Goal: Task Accomplishment & Management: Manage account settings

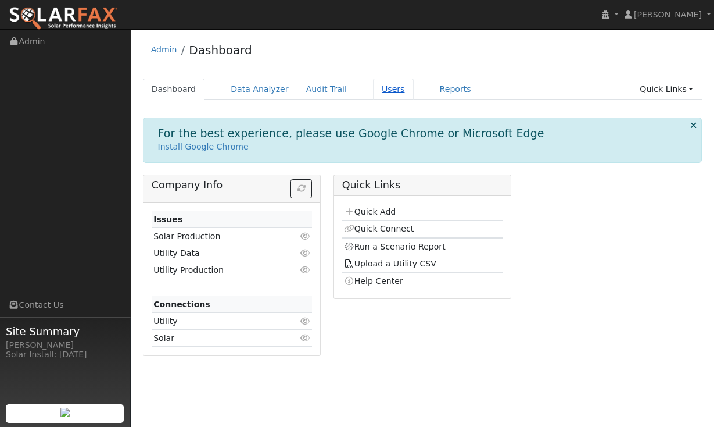
click at [386, 87] on link "Users" at bounding box center [393, 89] width 41 height 22
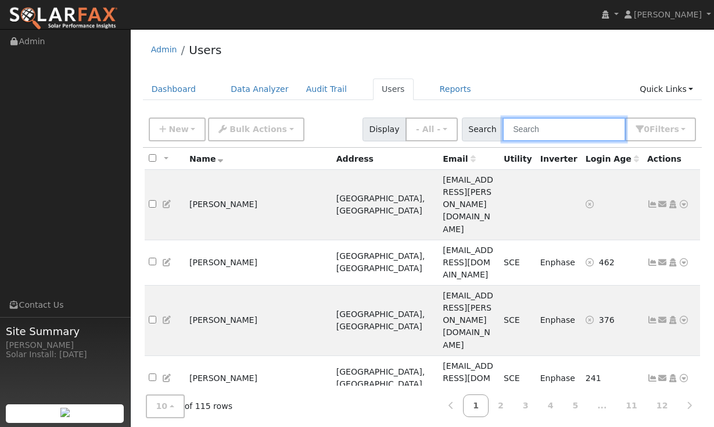
drag, startPoint x: 590, startPoint y: 128, endPoint x: 600, endPoint y: 118, distance: 14.4
click at [590, 127] on input "text" at bounding box center [564, 129] width 123 height 24
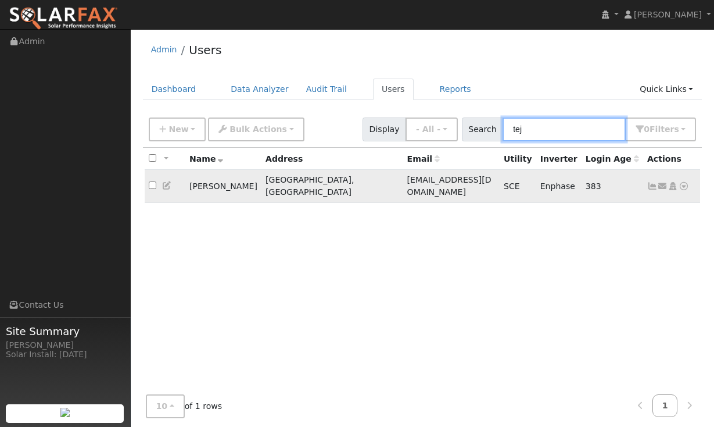
type input "tej"
click at [651, 182] on icon at bounding box center [652, 186] width 10 height 8
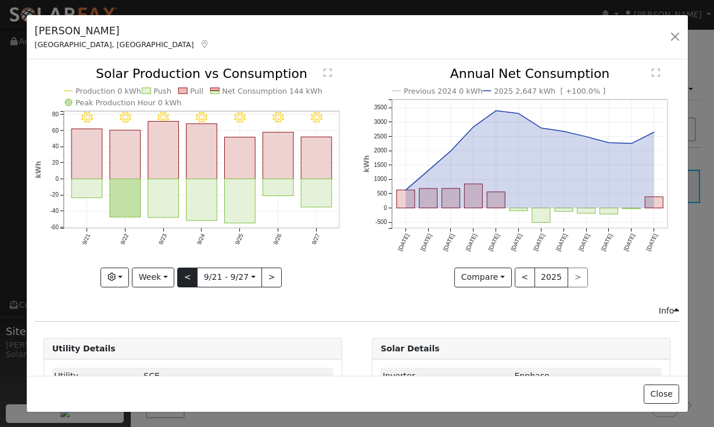
click at [185, 280] on button "<" at bounding box center [187, 277] width 20 height 20
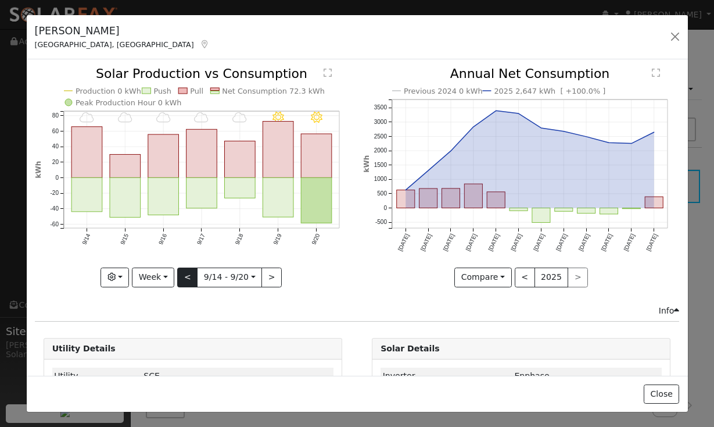
click at [185, 280] on button "<" at bounding box center [187, 277] width 20 height 20
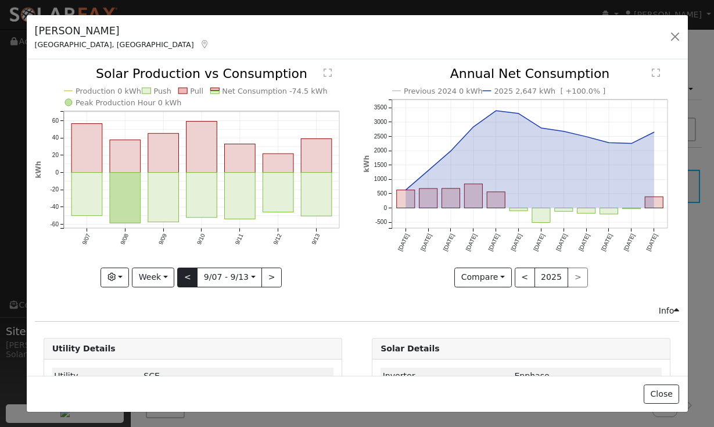
click at [185, 280] on div at bounding box center [193, 176] width 316 height 219
click at [167, 278] on button "Week" at bounding box center [153, 277] width 42 height 20
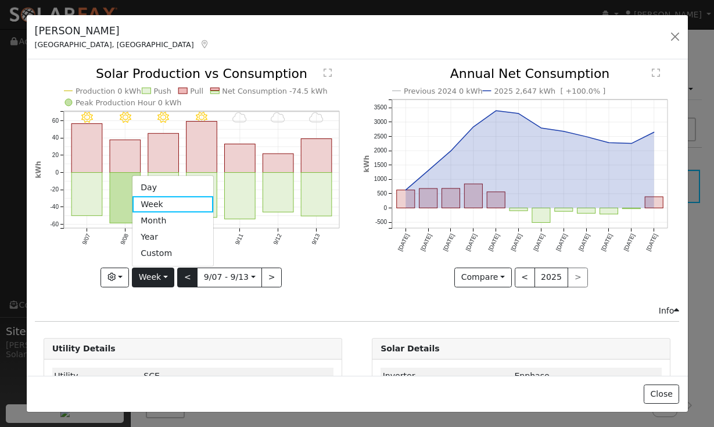
click at [182, 274] on button "<" at bounding box center [187, 277] width 20 height 20
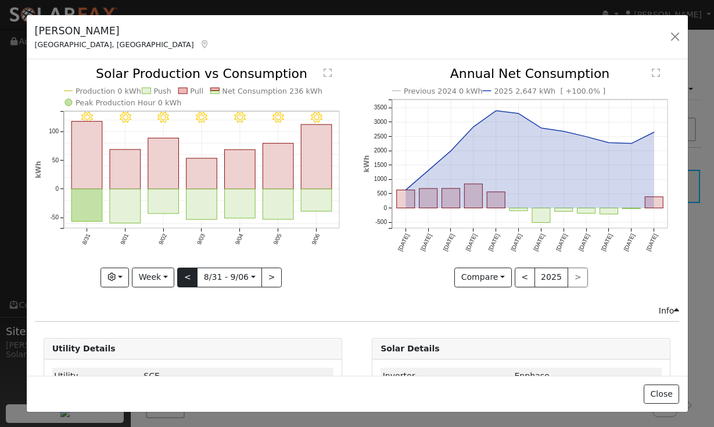
click at [182, 274] on button "<" at bounding box center [187, 277] width 20 height 20
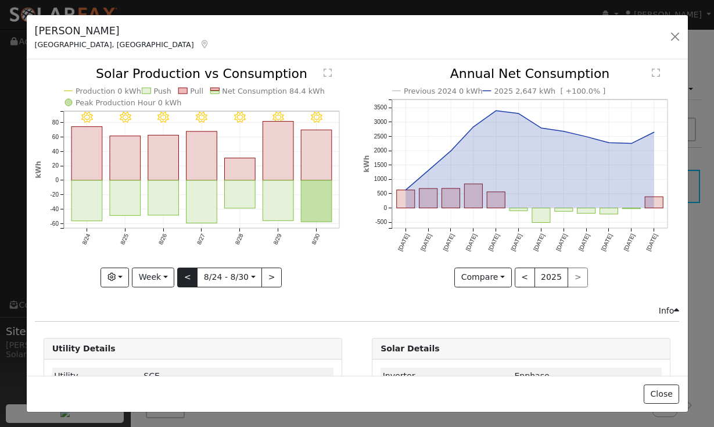
click at [182, 274] on button "<" at bounding box center [187, 277] width 20 height 20
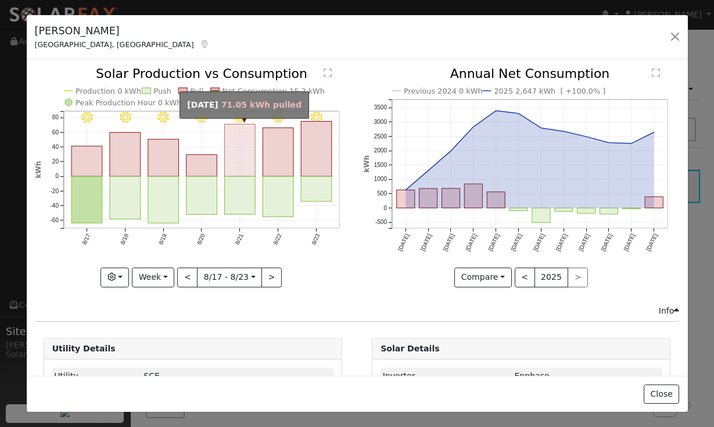
click at [242, 171] on rect "onclick=""" at bounding box center [239, 150] width 31 height 52
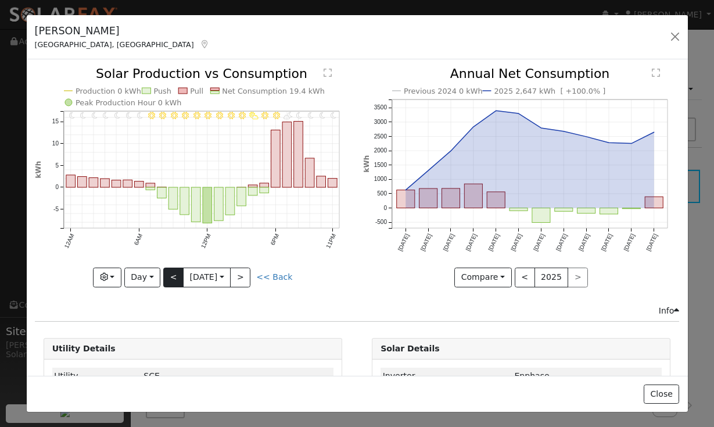
click at [175, 280] on button "<" at bounding box center [173, 277] width 20 height 20
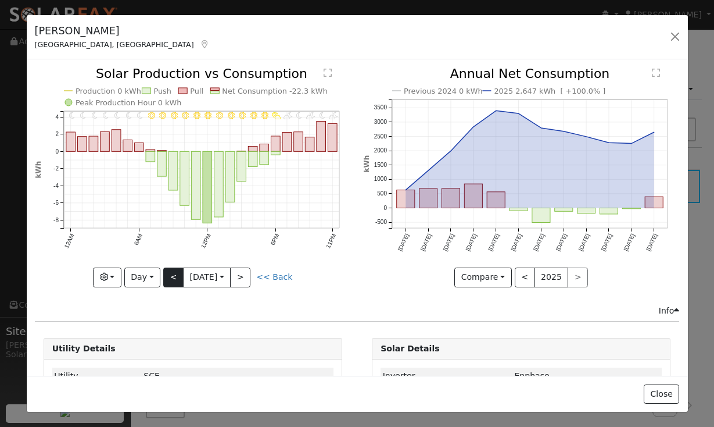
click at [175, 280] on button "<" at bounding box center [173, 277] width 20 height 20
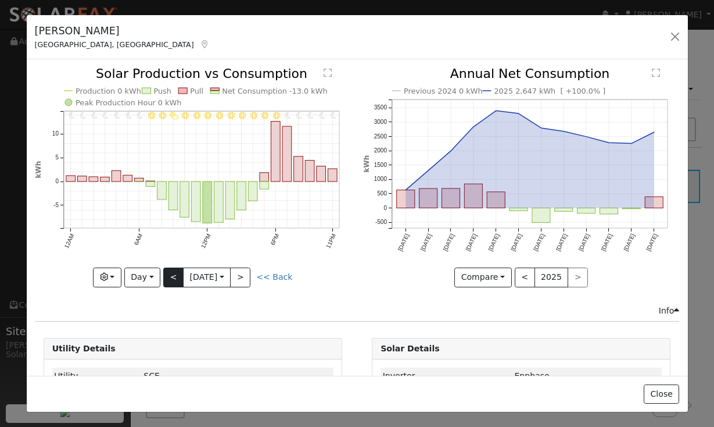
click at [175, 280] on button "<" at bounding box center [173, 277] width 20 height 20
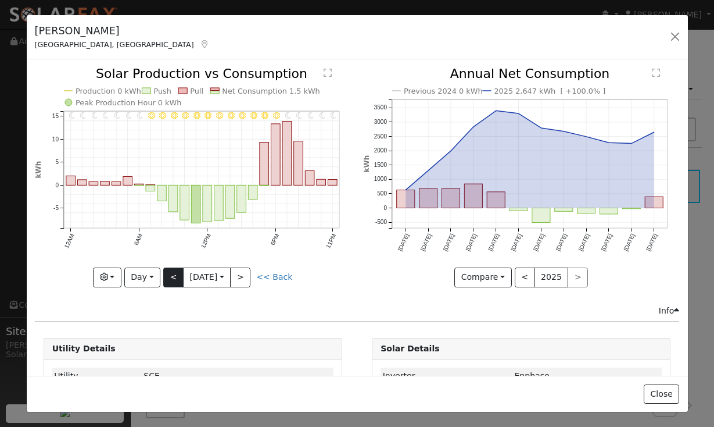
click at [170, 276] on button "<" at bounding box center [173, 277] width 20 height 20
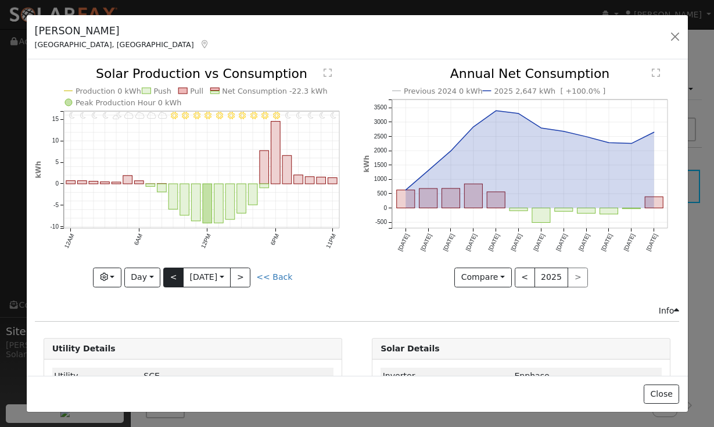
click at [170, 276] on button "<" at bounding box center [173, 277] width 20 height 20
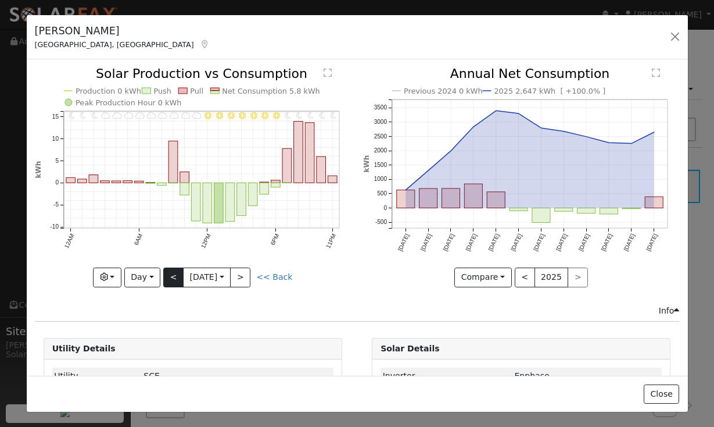
click at [170, 276] on button "<" at bounding box center [173, 277] width 20 height 20
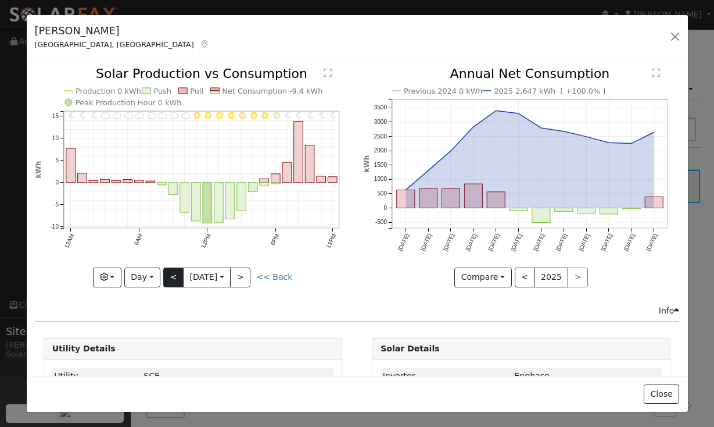
click at [170, 276] on button "<" at bounding box center [173, 277] width 20 height 20
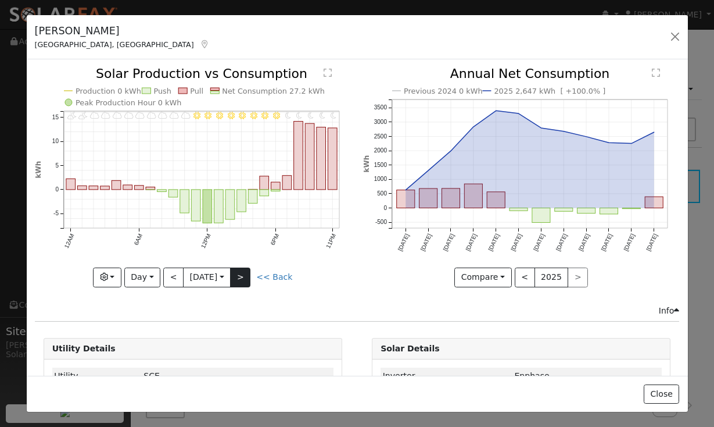
click at [247, 284] on button ">" at bounding box center [240, 277] width 20 height 20
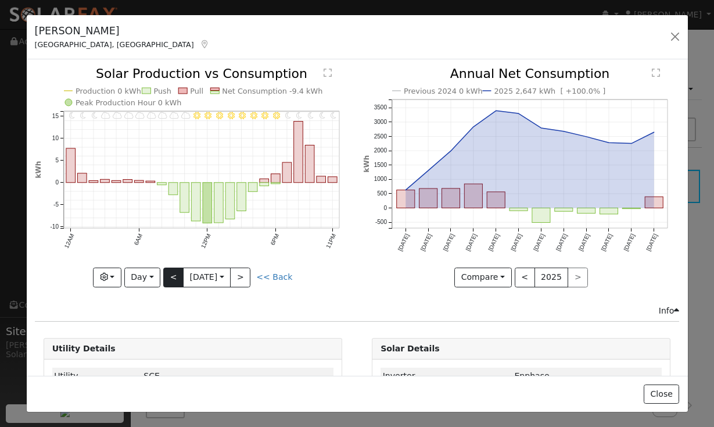
click at [175, 281] on button "<" at bounding box center [173, 277] width 20 height 20
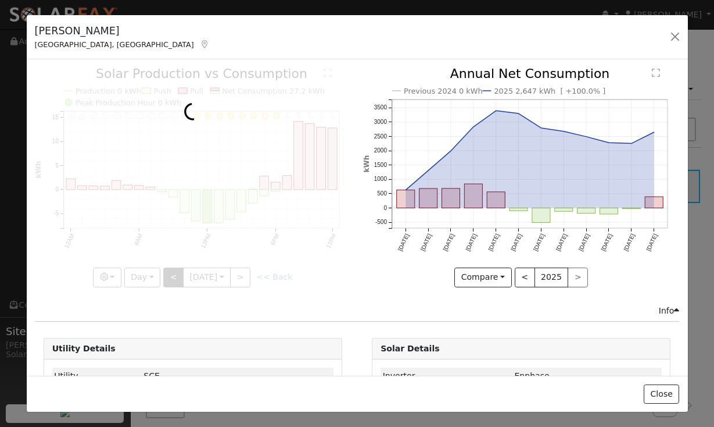
click at [175, 281] on div at bounding box center [193, 176] width 316 height 219
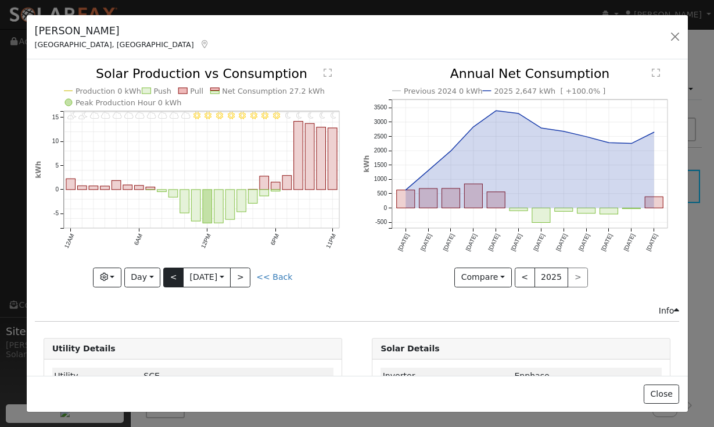
click at [175, 281] on button "<" at bounding box center [173, 277] width 20 height 20
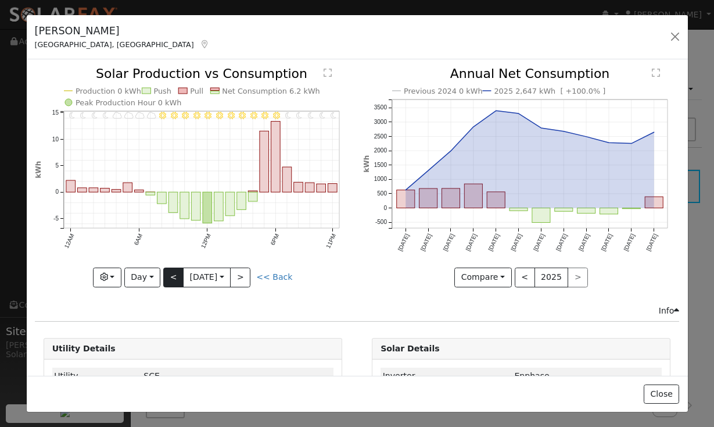
click at [175, 281] on button "<" at bounding box center [173, 277] width 20 height 20
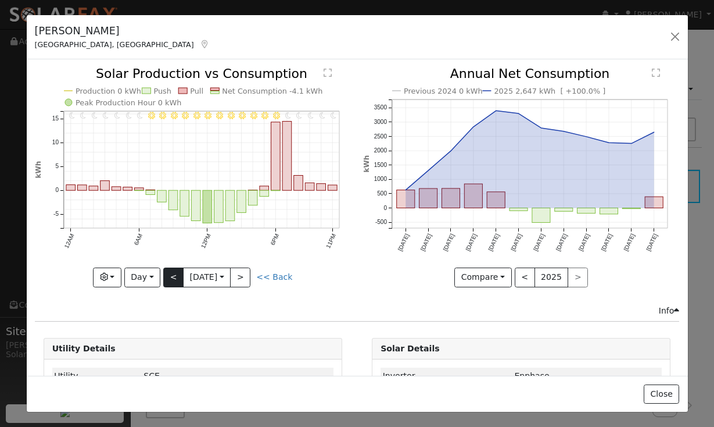
click at [175, 281] on button "<" at bounding box center [173, 277] width 20 height 20
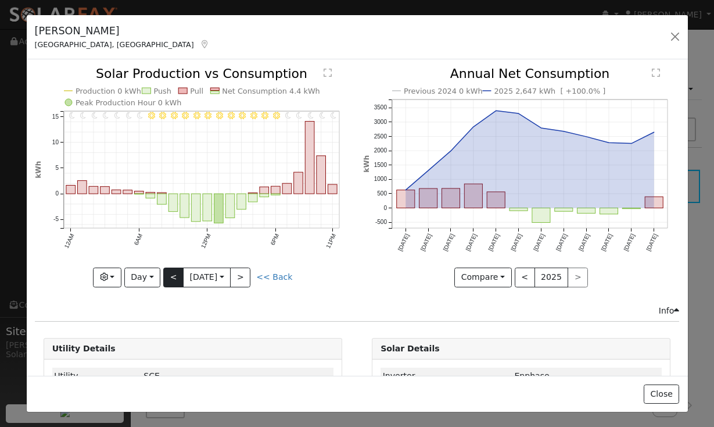
click at [175, 281] on button "<" at bounding box center [173, 277] width 20 height 20
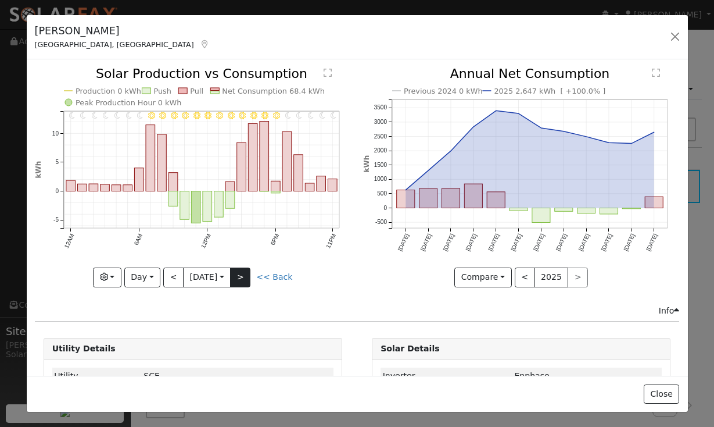
click at [248, 278] on button ">" at bounding box center [240, 277] width 20 height 20
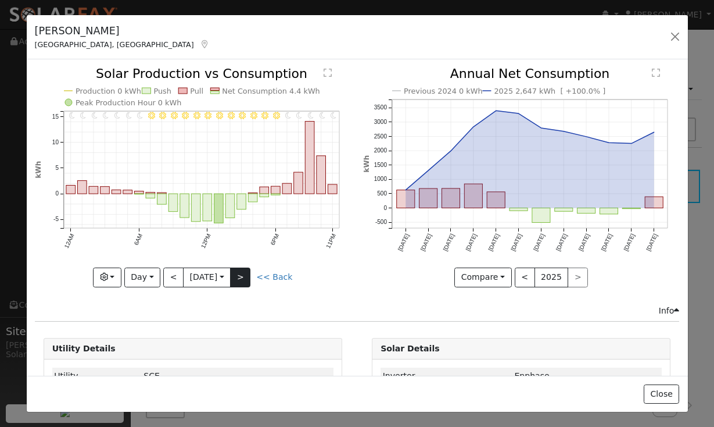
click at [248, 277] on button ">" at bounding box center [240, 277] width 20 height 20
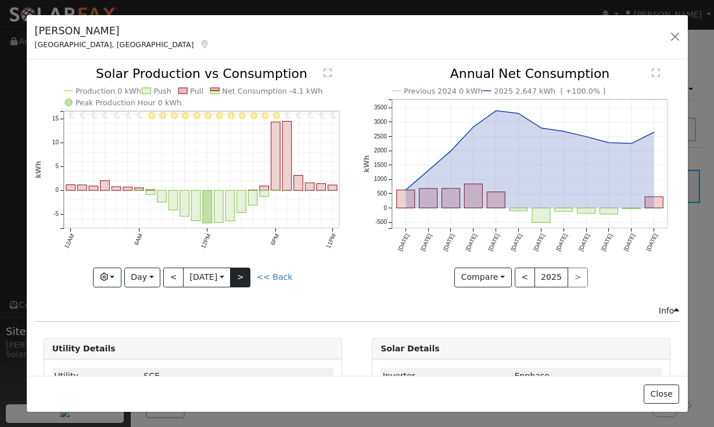
click at [248, 277] on button ">" at bounding box center [240, 277] width 20 height 20
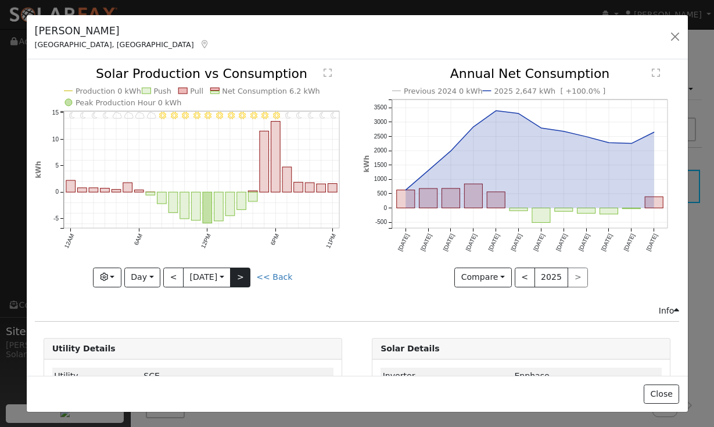
click at [248, 277] on button ">" at bounding box center [240, 277] width 20 height 20
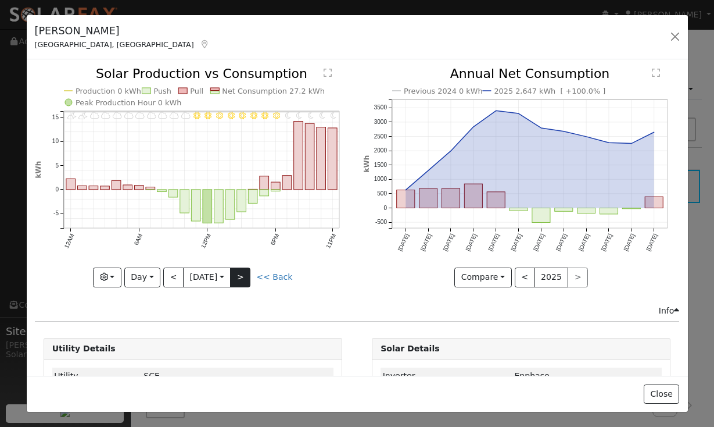
click at [248, 277] on button ">" at bounding box center [240, 277] width 20 height 20
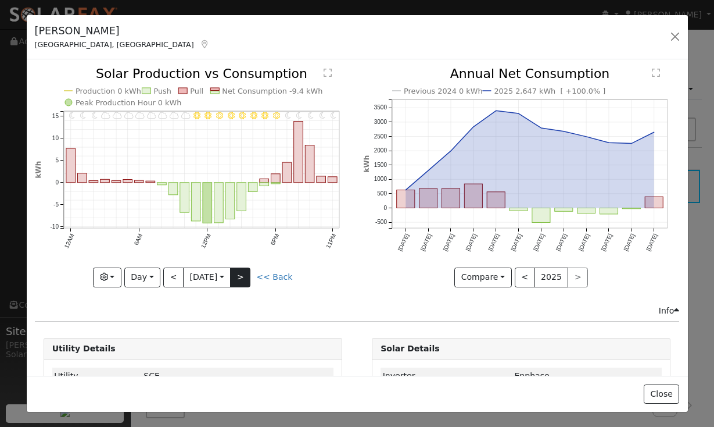
click at [248, 277] on button ">" at bounding box center [240, 277] width 20 height 20
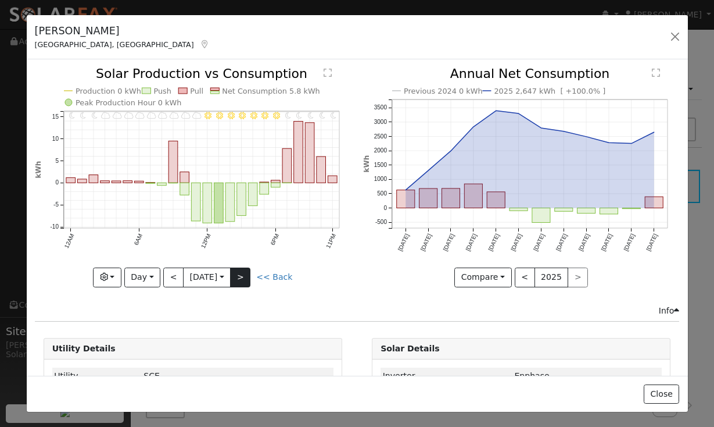
click at [248, 277] on button ">" at bounding box center [240, 277] width 20 height 20
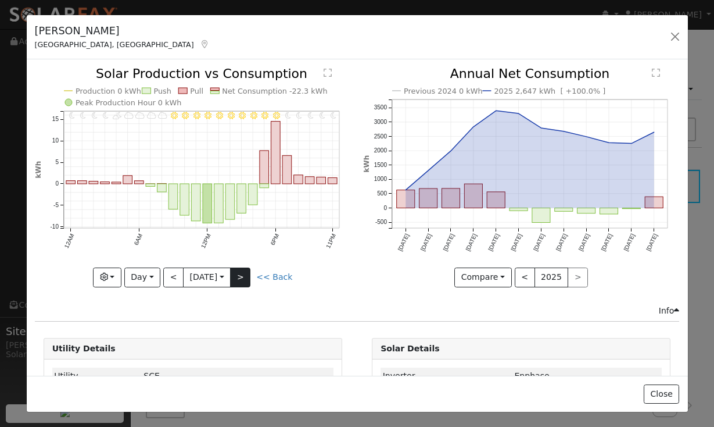
click at [248, 277] on button ">" at bounding box center [240, 277] width 20 height 20
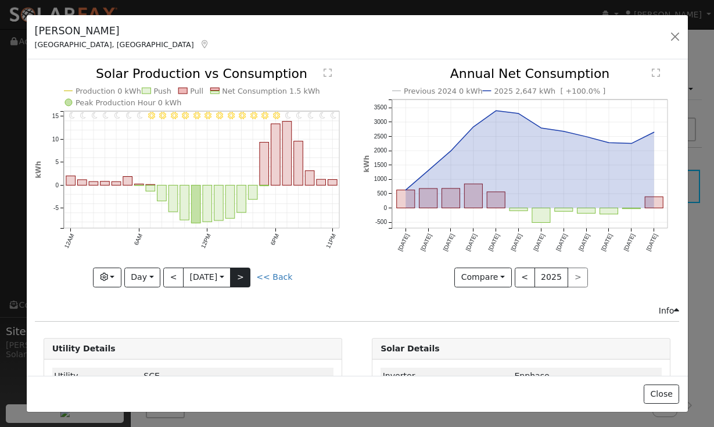
click at [248, 277] on button ">" at bounding box center [240, 277] width 20 height 20
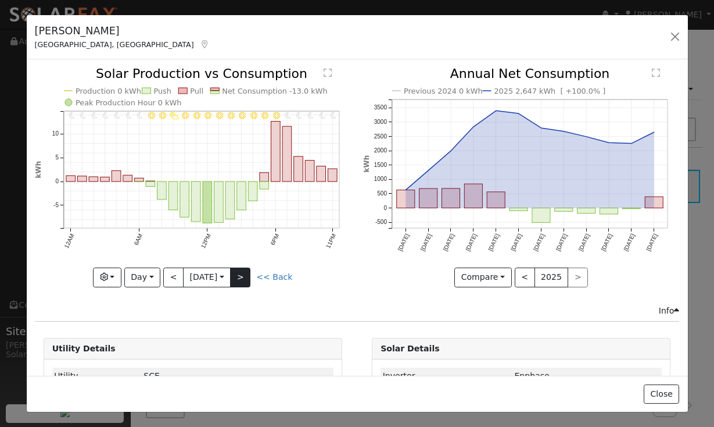
click at [248, 277] on button ">" at bounding box center [240, 277] width 20 height 20
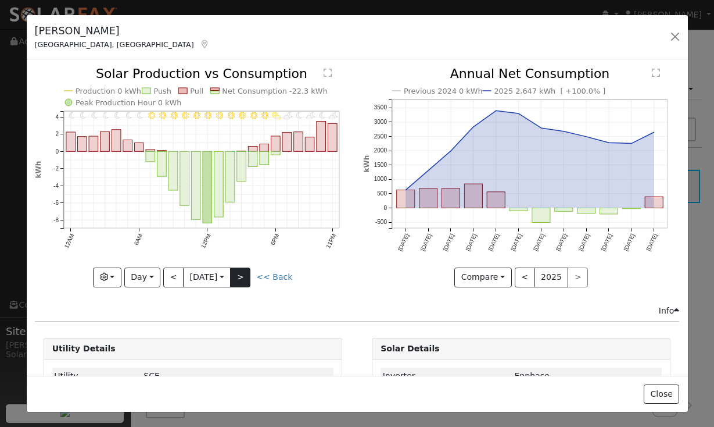
click at [248, 277] on button ">" at bounding box center [240, 277] width 20 height 20
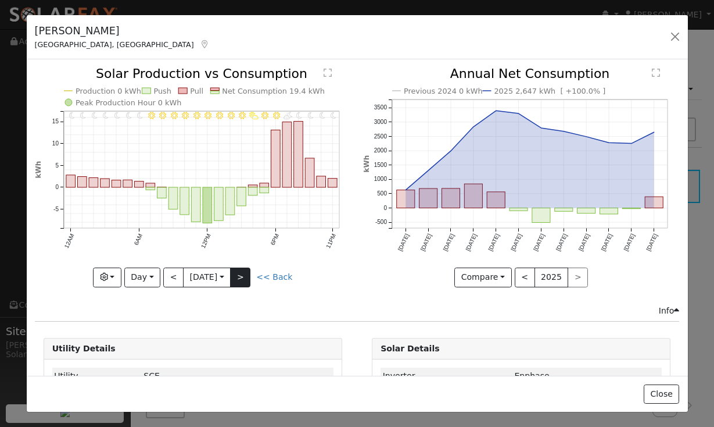
click at [248, 277] on button ">" at bounding box center [240, 277] width 20 height 20
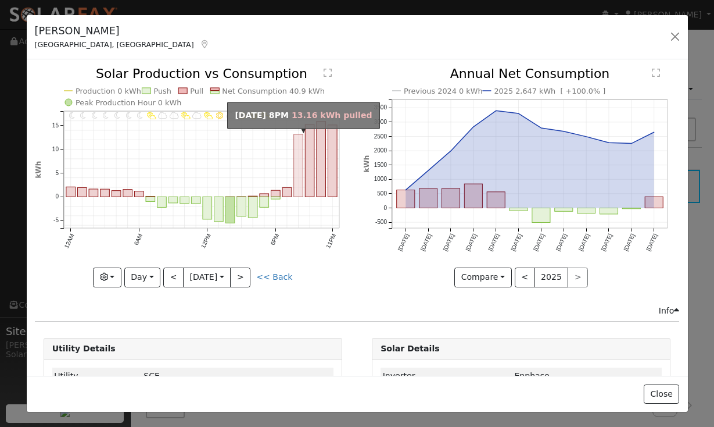
scroll to position [2, 0]
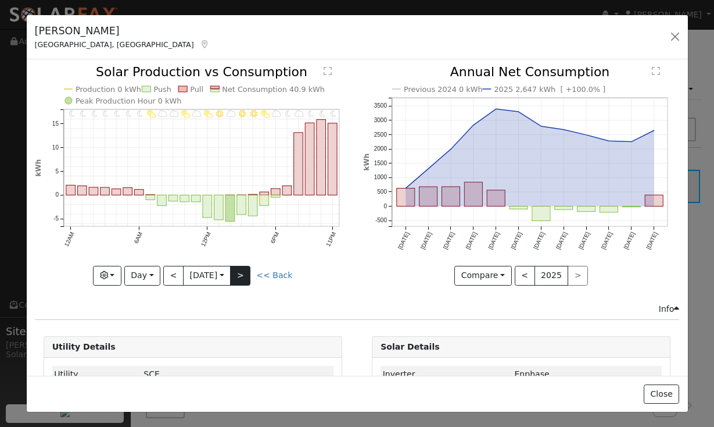
click at [240, 274] on button ">" at bounding box center [240, 276] width 20 height 20
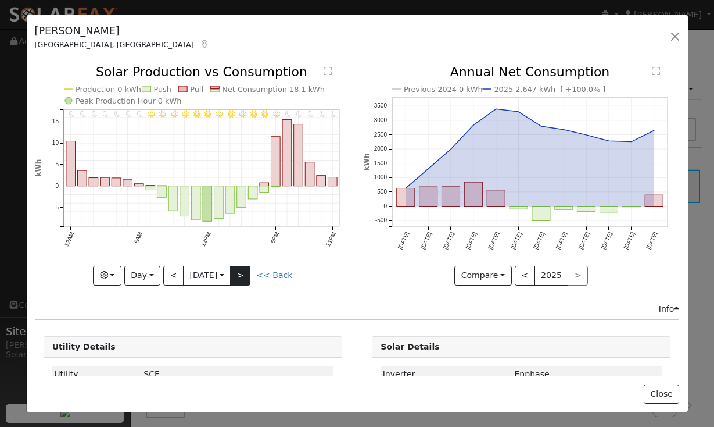
click at [244, 275] on button ">" at bounding box center [240, 276] width 20 height 20
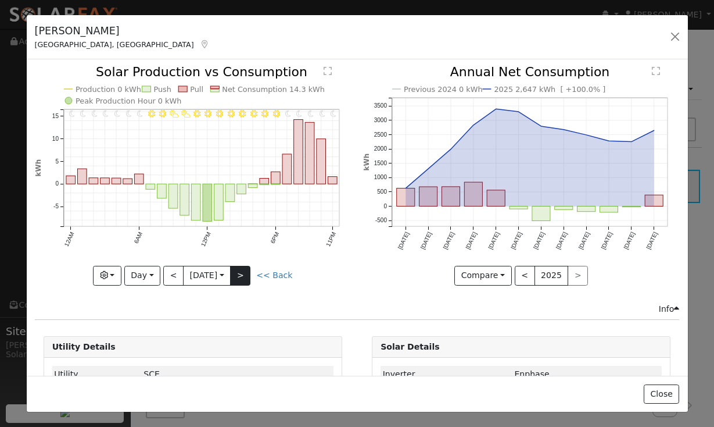
click at [244, 275] on button ">" at bounding box center [240, 276] width 20 height 20
click at [245, 279] on button ">" at bounding box center [240, 276] width 20 height 20
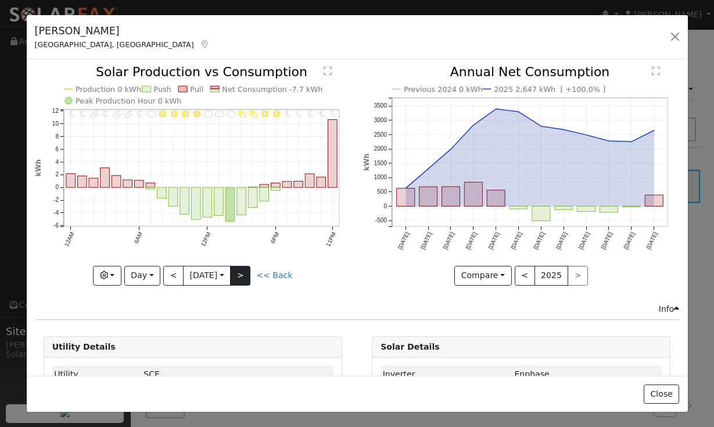
click at [245, 279] on button ">" at bounding box center [240, 276] width 20 height 20
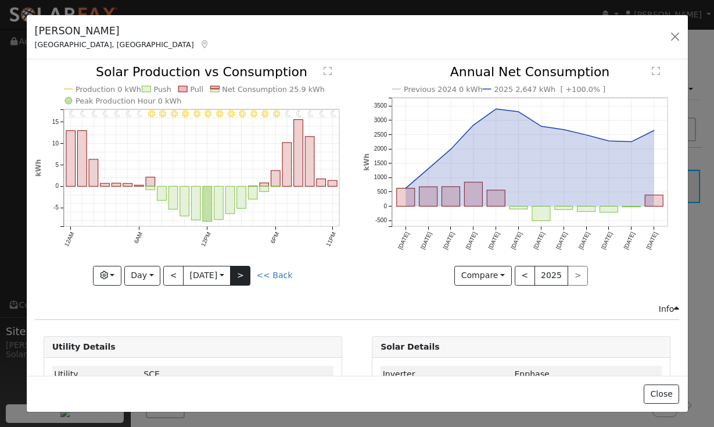
click at [245, 279] on button ">" at bounding box center [240, 276] width 20 height 20
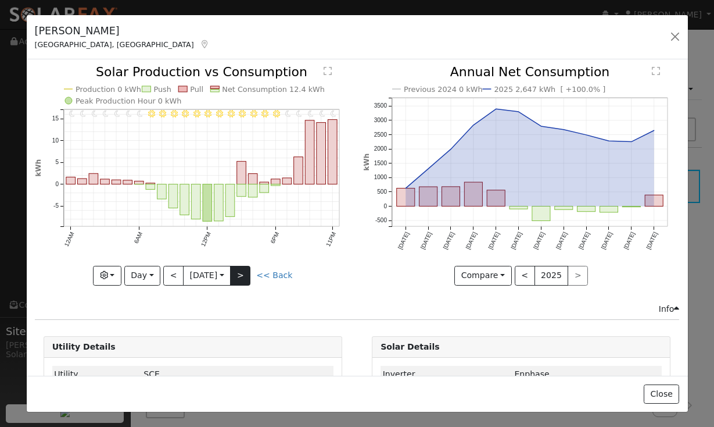
click at [245, 279] on button ">" at bounding box center [240, 276] width 20 height 20
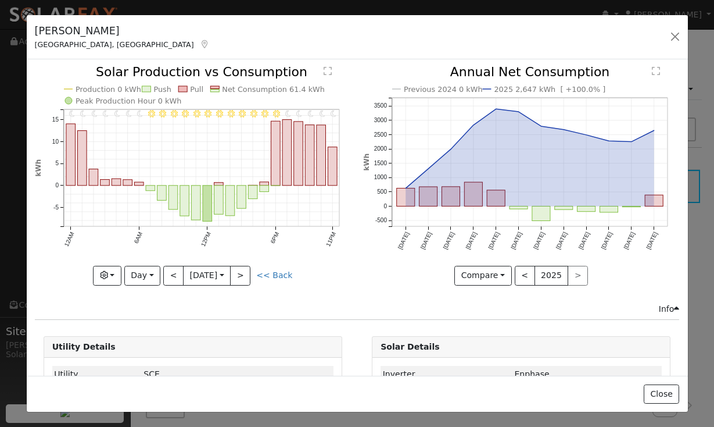
click at [255, 277] on icon "11PM - Clear 10PM - Clear 9PM - Clear 8PM - Clear 7PM - Clear 6PM - Clear 5PM -…" at bounding box center [193, 174] width 316 height 217
click at [243, 279] on button ">" at bounding box center [240, 276] width 20 height 20
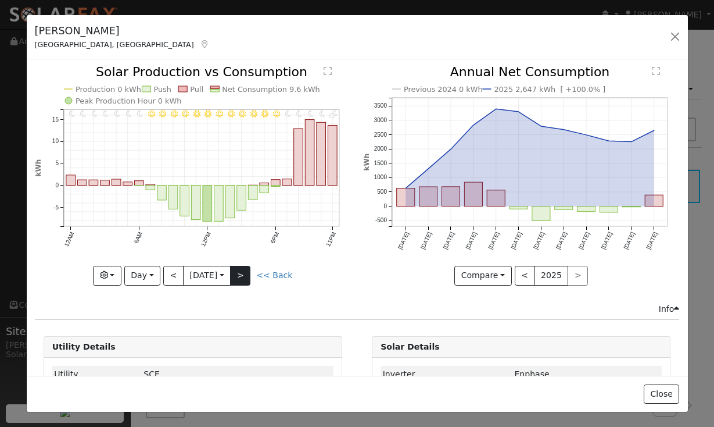
click at [248, 279] on button ">" at bounding box center [240, 276] width 20 height 20
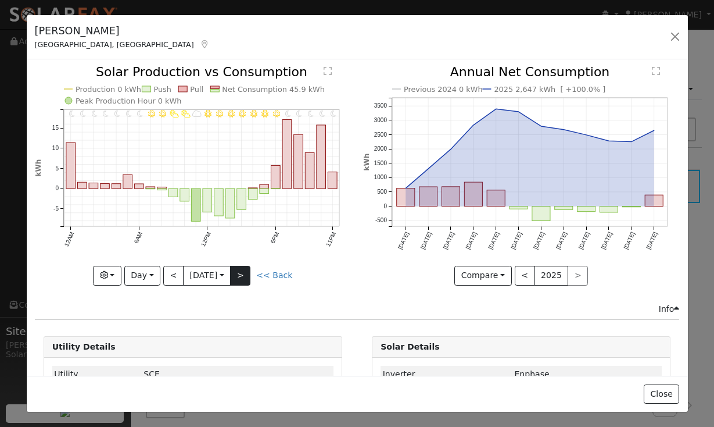
click at [248, 279] on button ">" at bounding box center [240, 276] width 20 height 20
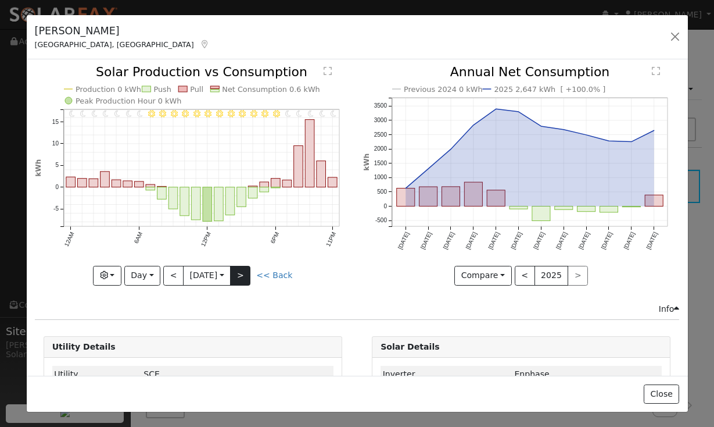
click at [248, 279] on button ">" at bounding box center [240, 276] width 20 height 20
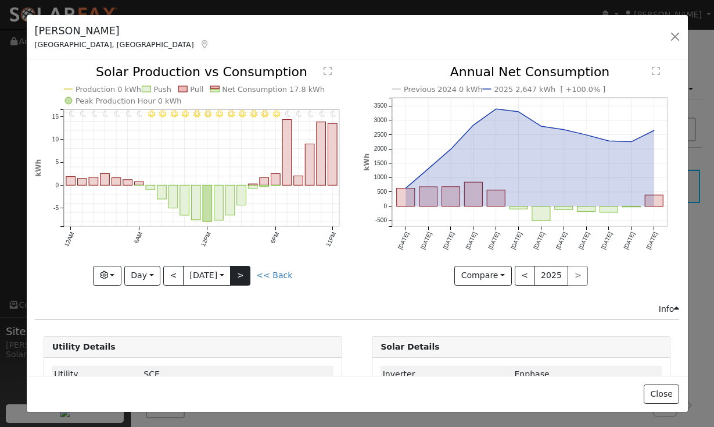
click at [248, 279] on button ">" at bounding box center [240, 276] width 20 height 20
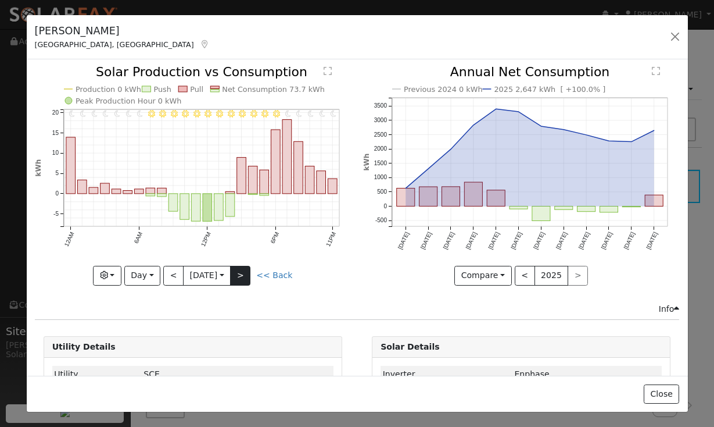
click at [248, 279] on button ">" at bounding box center [240, 276] width 20 height 20
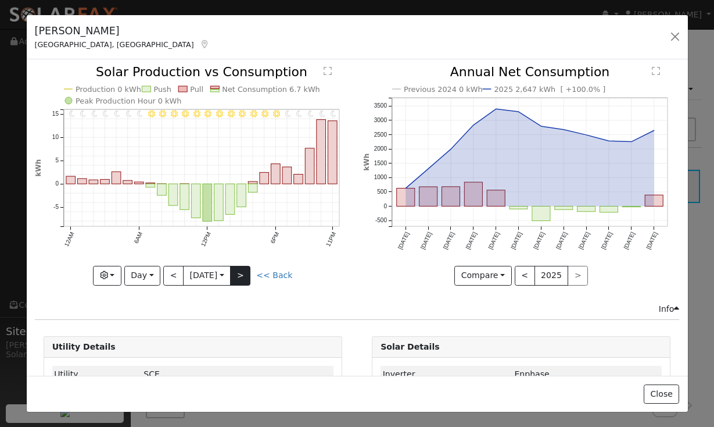
click at [248, 279] on button ">" at bounding box center [240, 276] width 20 height 20
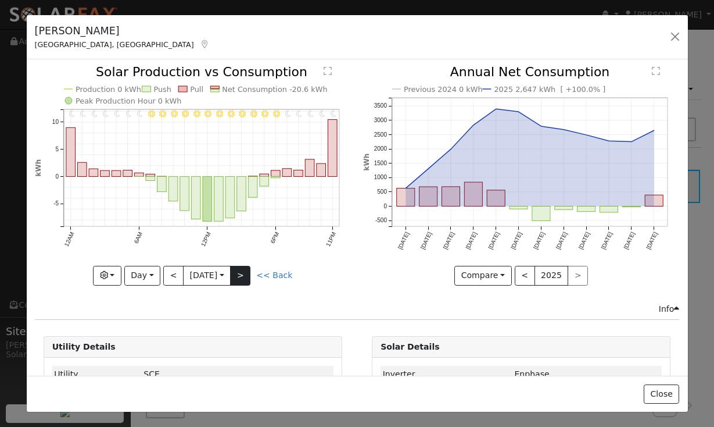
click at [244, 281] on button ">" at bounding box center [240, 276] width 20 height 20
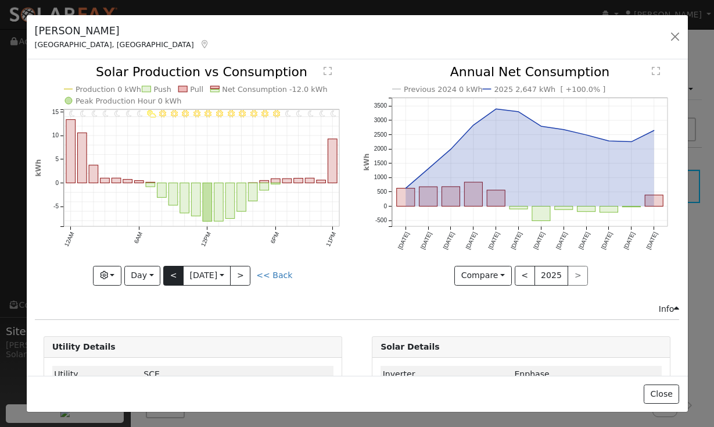
click at [167, 279] on button "<" at bounding box center [173, 276] width 20 height 20
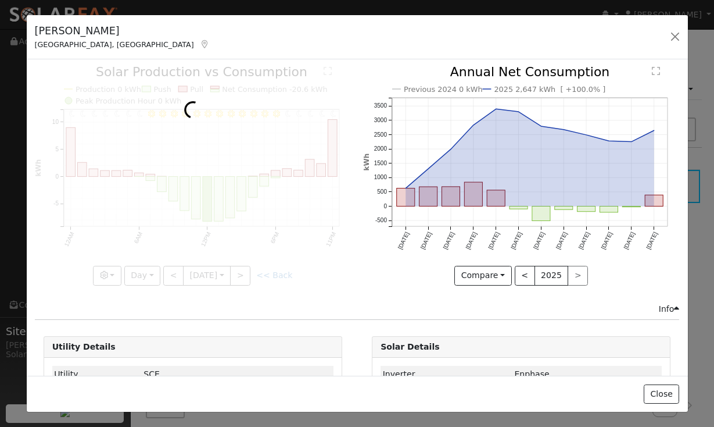
click at [172, 278] on div at bounding box center [193, 175] width 316 height 219
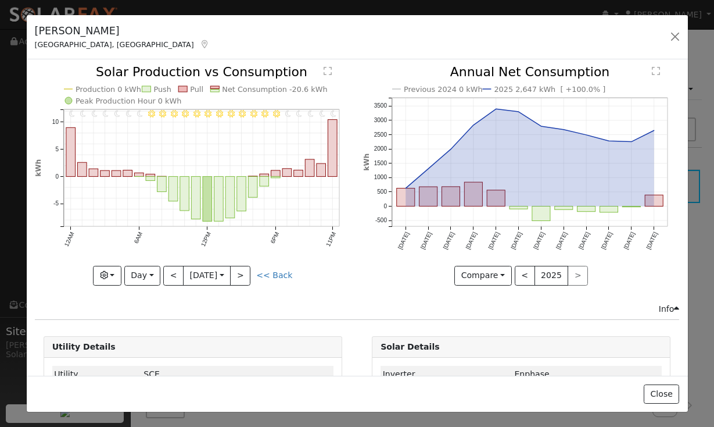
click at [172, 278] on button "<" at bounding box center [173, 276] width 20 height 20
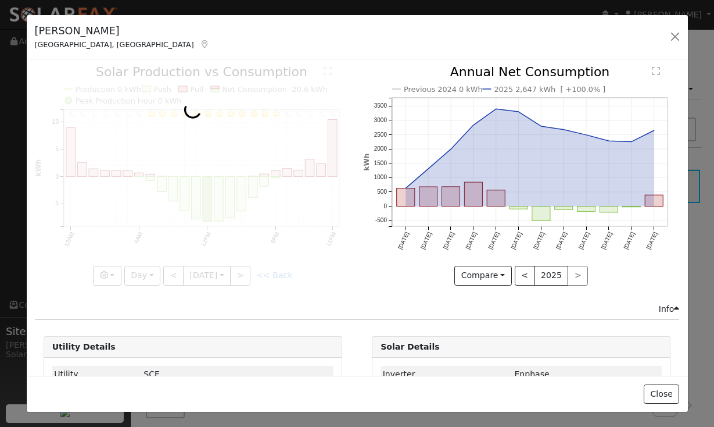
click at [172, 278] on div at bounding box center [193, 175] width 316 height 219
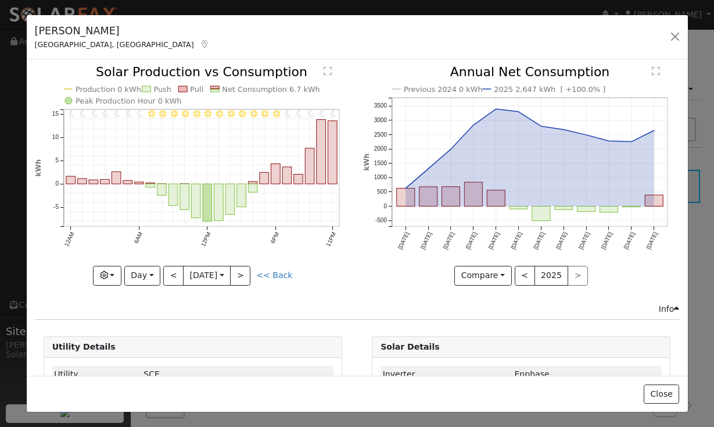
click at [172, 278] on button "<" at bounding box center [173, 276] width 20 height 20
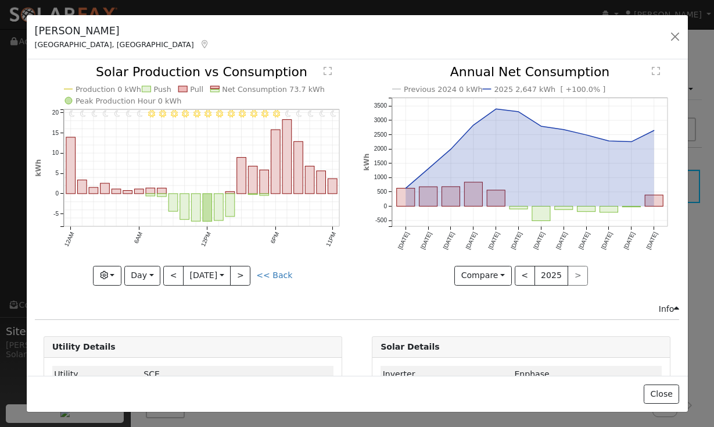
click at [174, 271] on button "<" at bounding box center [173, 276] width 20 height 20
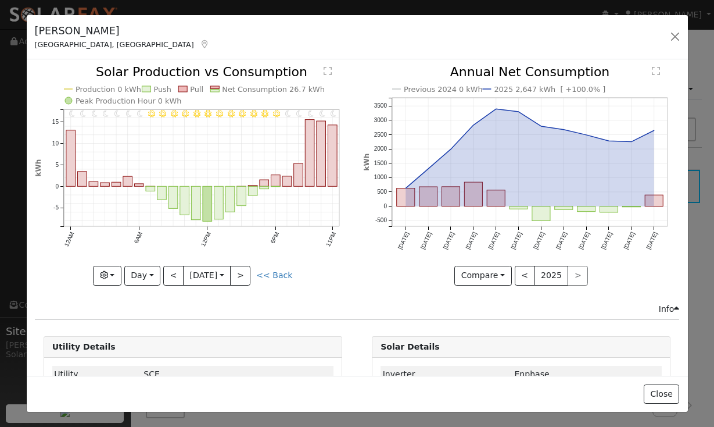
click at [174, 271] on button "<" at bounding box center [173, 276] width 20 height 20
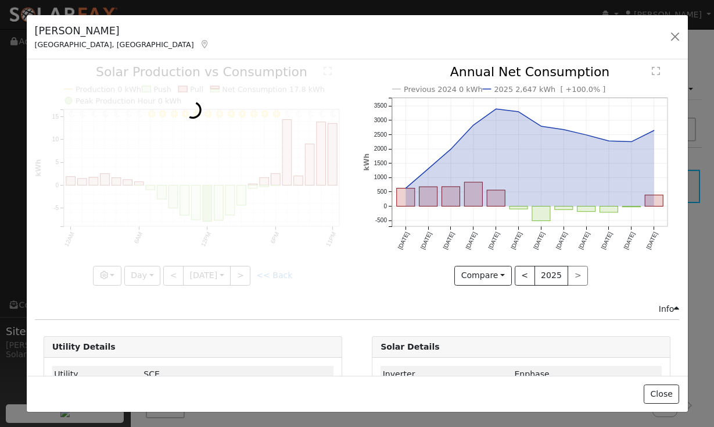
click at [174, 271] on div at bounding box center [193, 175] width 316 height 219
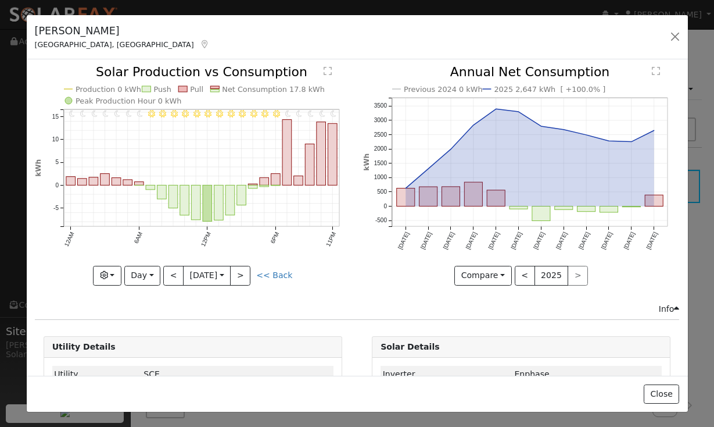
click at [174, 271] on button "<" at bounding box center [173, 276] width 20 height 20
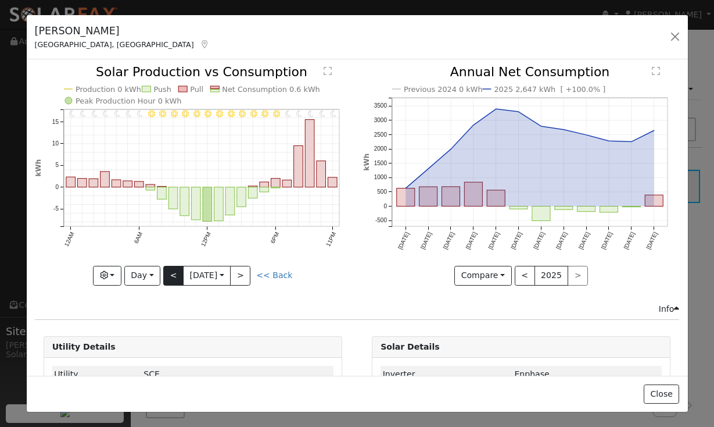
click at [169, 275] on button "<" at bounding box center [173, 276] width 20 height 20
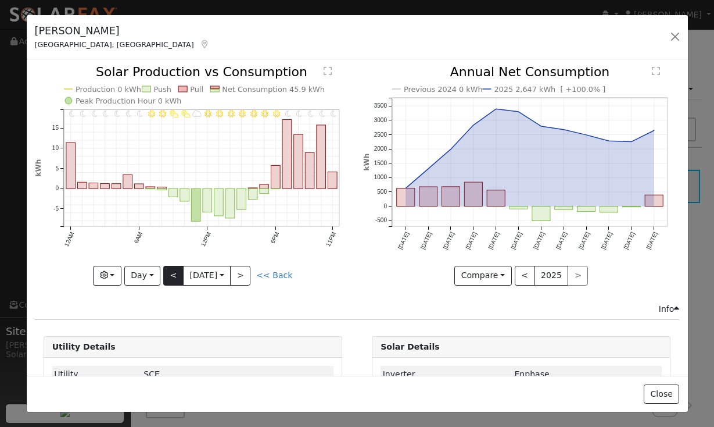
click at [169, 275] on button "<" at bounding box center [173, 276] width 20 height 20
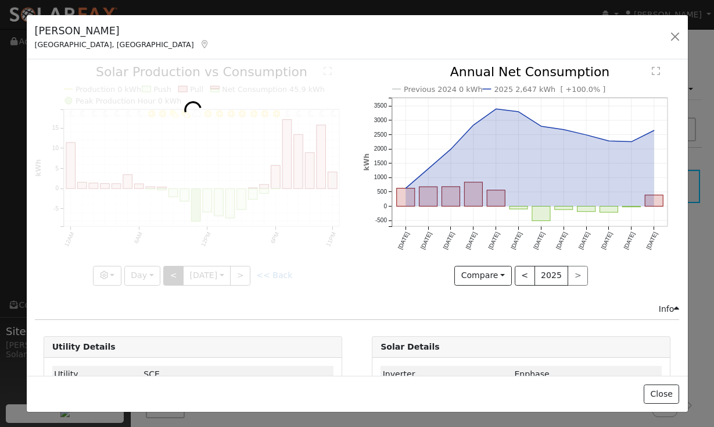
click at [169, 275] on div at bounding box center [193, 175] width 316 height 219
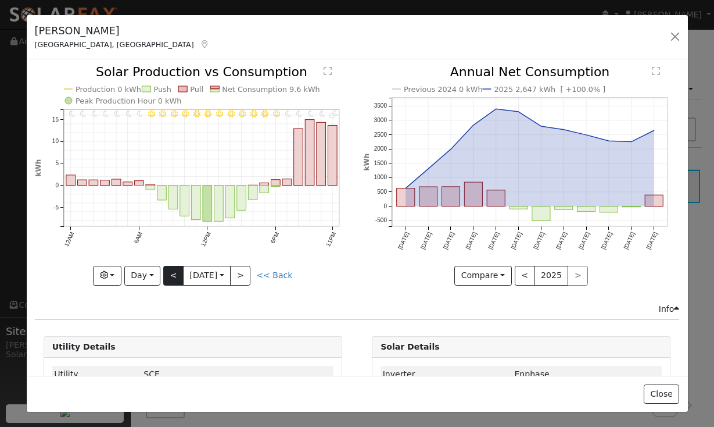
click at [169, 275] on button "<" at bounding box center [173, 276] width 20 height 20
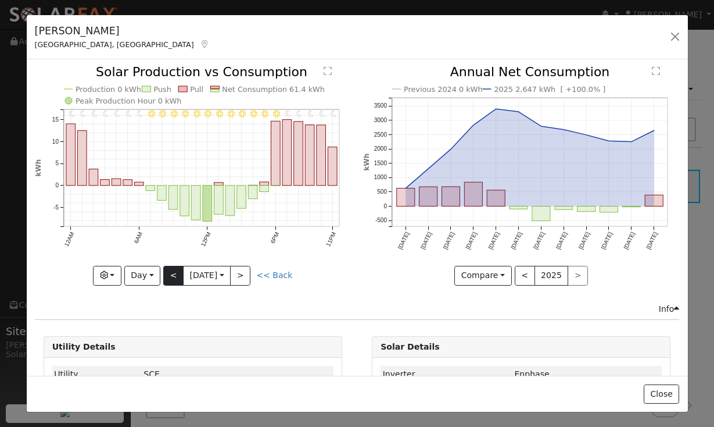
click at [169, 275] on button "<" at bounding box center [173, 276] width 20 height 20
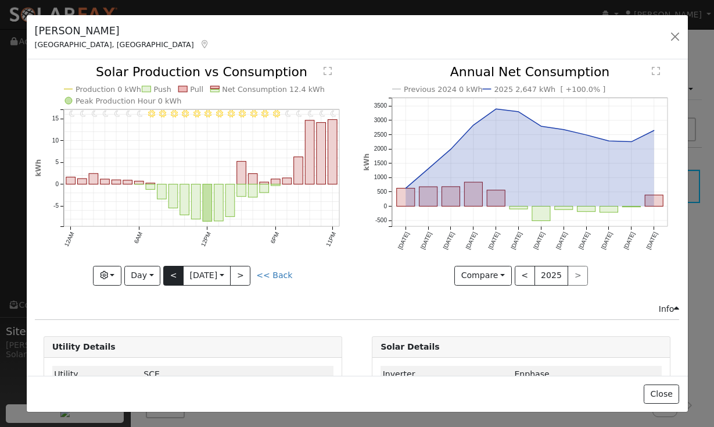
click at [169, 275] on button "<" at bounding box center [173, 276] width 20 height 20
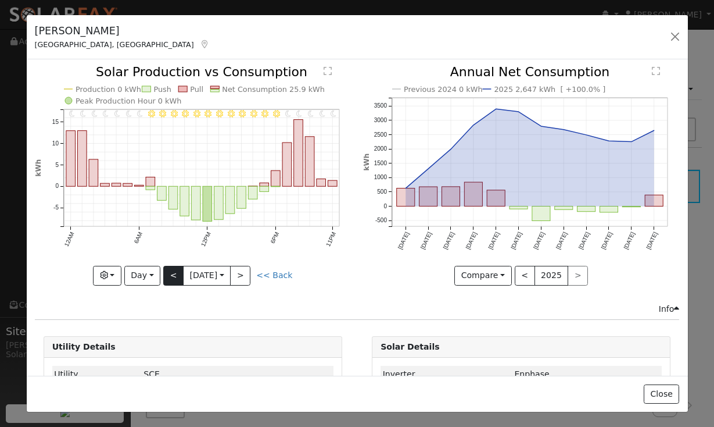
click at [169, 275] on button "<" at bounding box center [173, 276] width 20 height 20
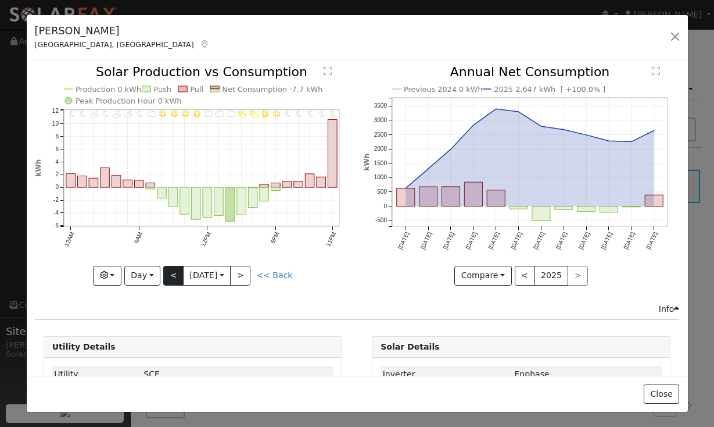
click at [169, 275] on button "<" at bounding box center [173, 276] width 20 height 20
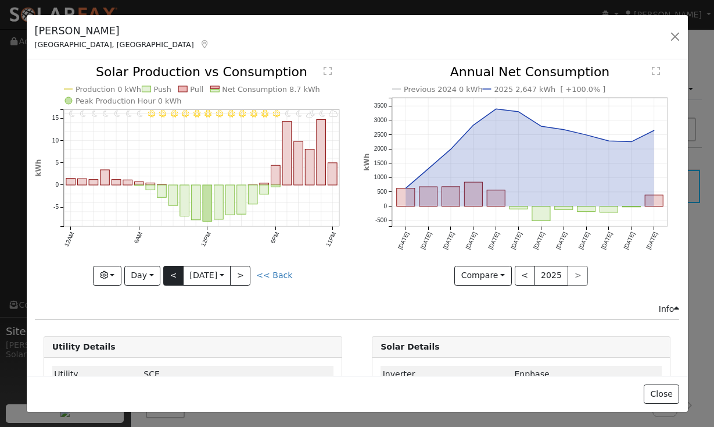
click at [169, 275] on button "<" at bounding box center [173, 276] width 20 height 20
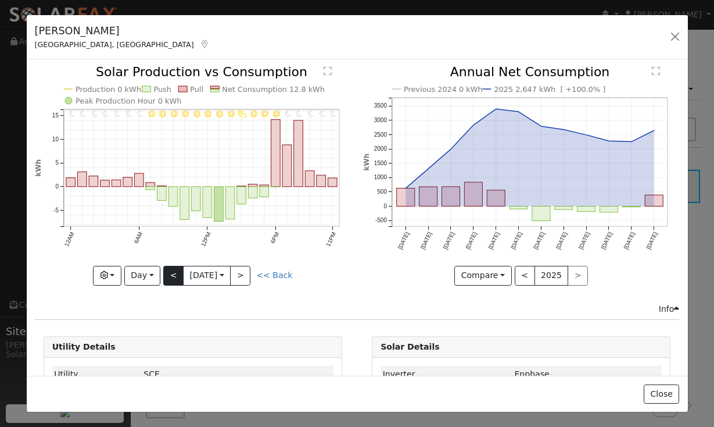
click at [169, 275] on button "<" at bounding box center [173, 276] width 20 height 20
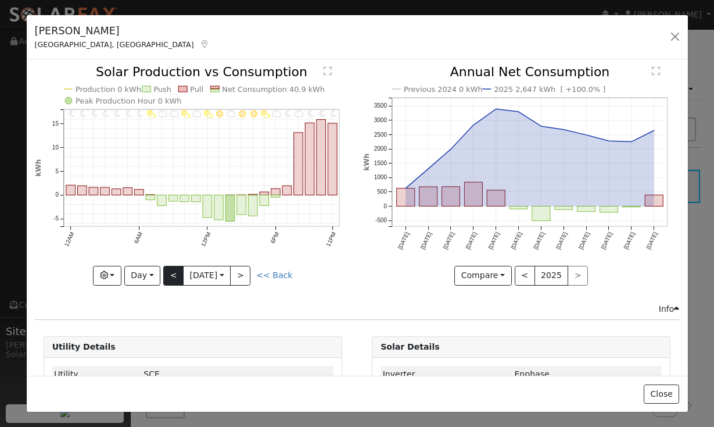
click at [169, 275] on button "<" at bounding box center [173, 276] width 20 height 20
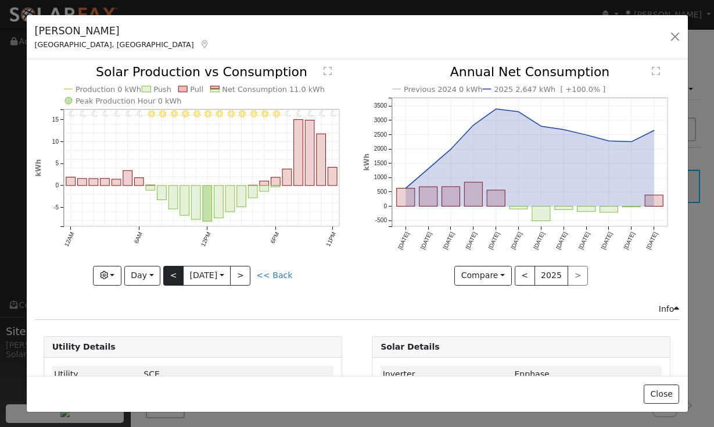
click at [169, 275] on button "<" at bounding box center [173, 276] width 20 height 20
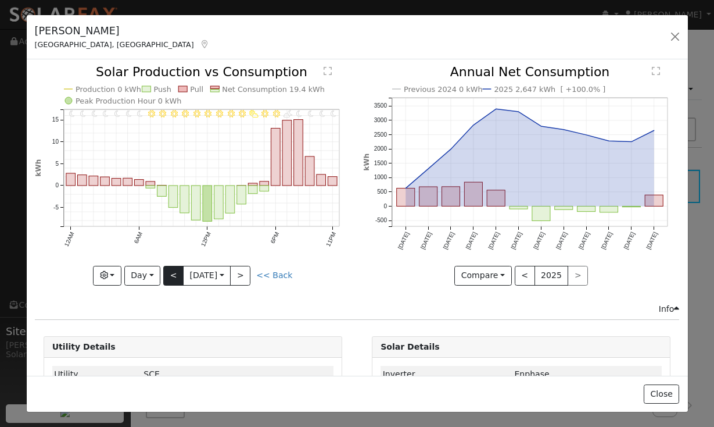
click at [169, 275] on div at bounding box center [193, 175] width 316 height 219
click at [169, 275] on button "<" at bounding box center [173, 276] width 20 height 20
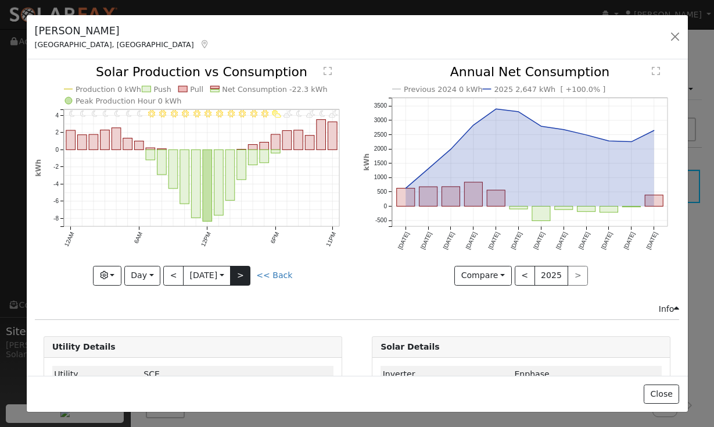
click at [246, 275] on button ">" at bounding box center [240, 276] width 20 height 20
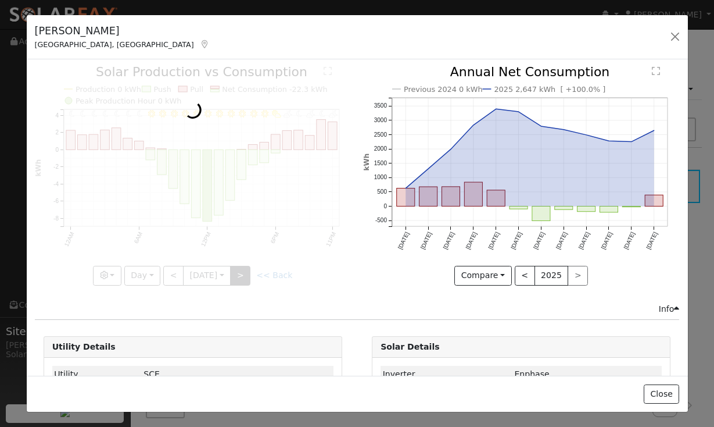
click at [246, 275] on div at bounding box center [193, 175] width 316 height 219
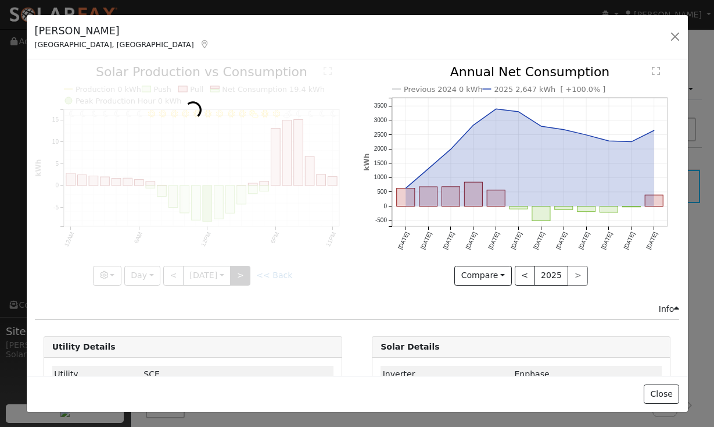
click at [246, 275] on div at bounding box center [193, 175] width 316 height 219
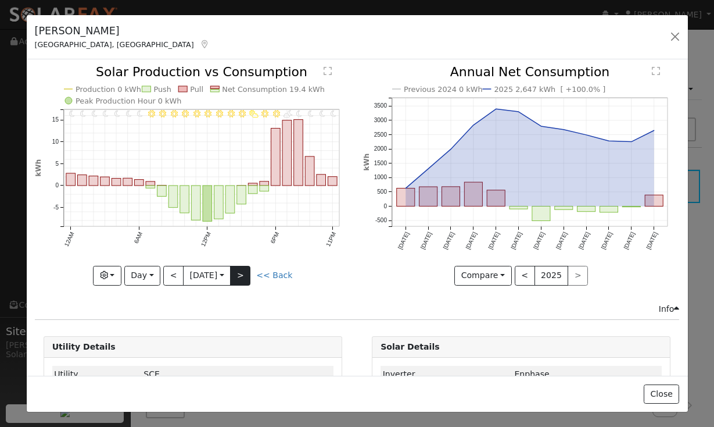
click at [246, 275] on button ">" at bounding box center [240, 276] width 20 height 20
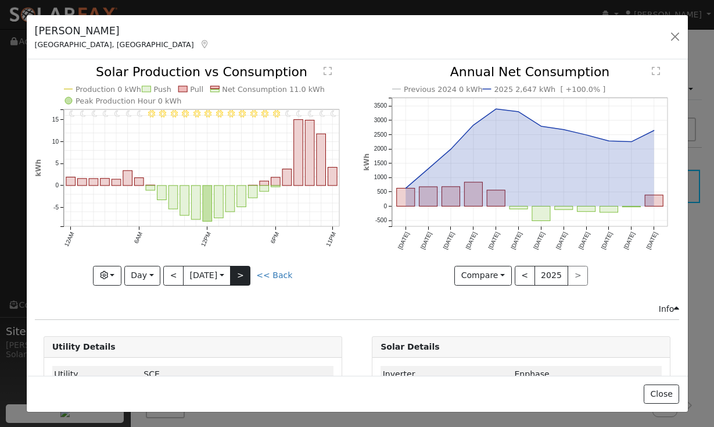
click at [246, 275] on div at bounding box center [193, 175] width 316 height 219
click at [246, 275] on button ">" at bounding box center [240, 276] width 20 height 20
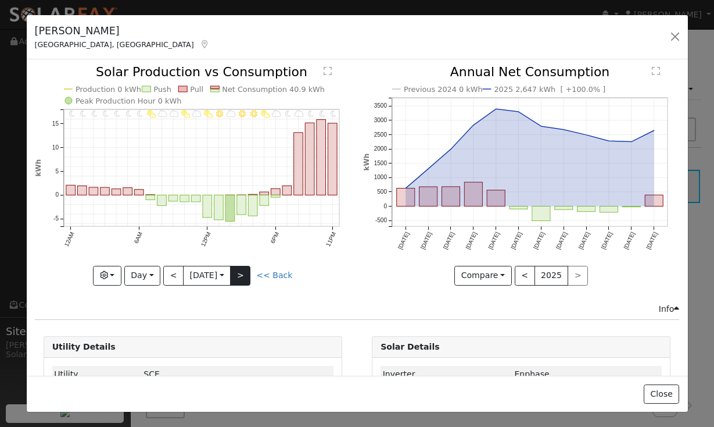
click at [246, 275] on button ">" at bounding box center [240, 276] width 20 height 20
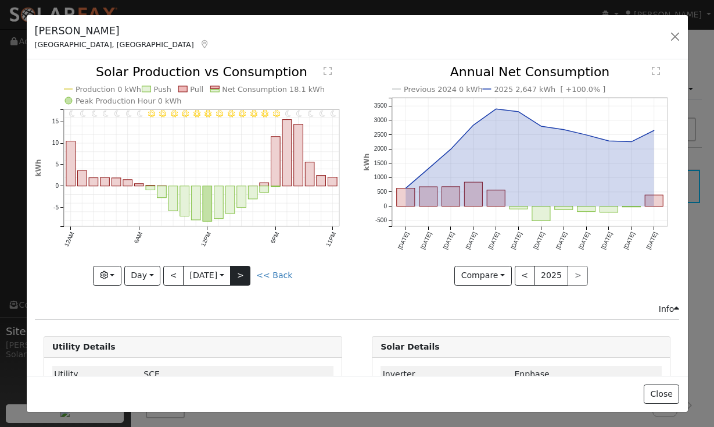
click at [246, 275] on button ">" at bounding box center [240, 276] width 20 height 20
click at [246, 275] on div at bounding box center [193, 175] width 316 height 219
click at [246, 275] on button ">" at bounding box center [240, 276] width 20 height 20
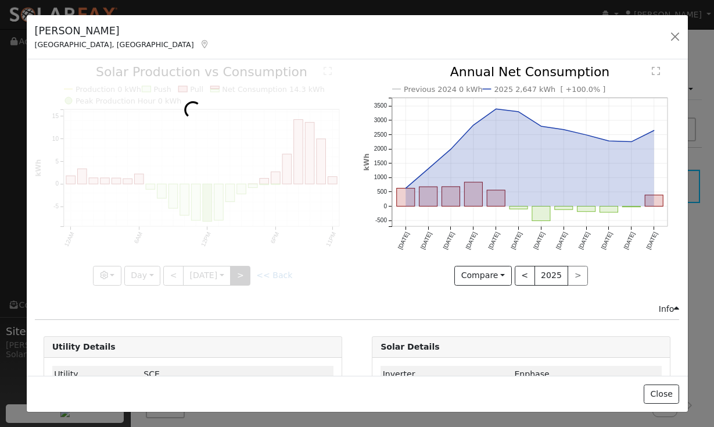
click at [246, 275] on div at bounding box center [193, 175] width 316 height 219
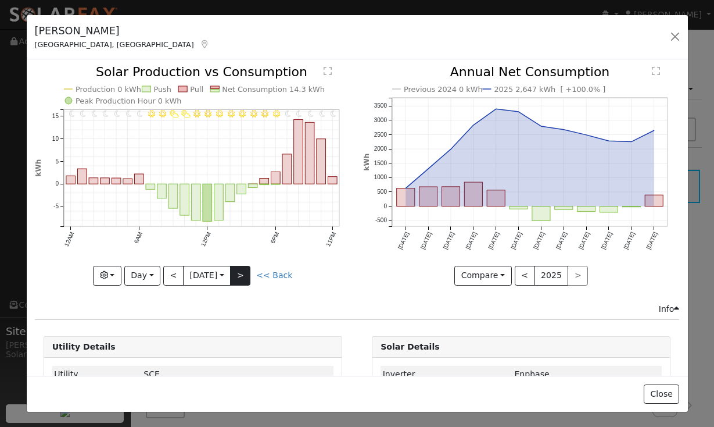
click at [246, 275] on button ">" at bounding box center [240, 276] width 20 height 20
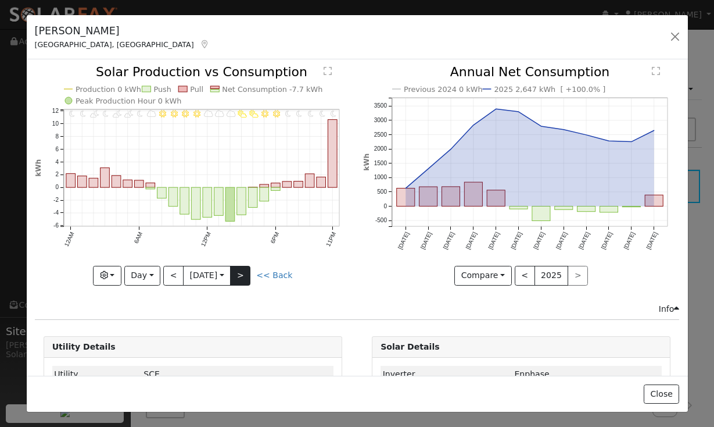
click at [246, 275] on button ">" at bounding box center [240, 276] width 20 height 20
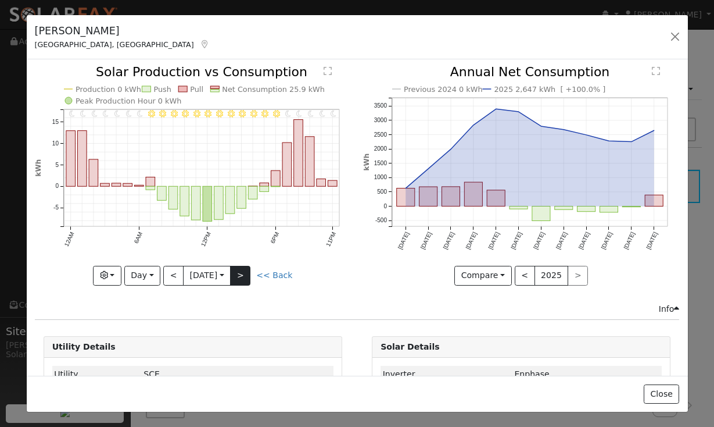
click at [246, 275] on button ">" at bounding box center [240, 276] width 20 height 20
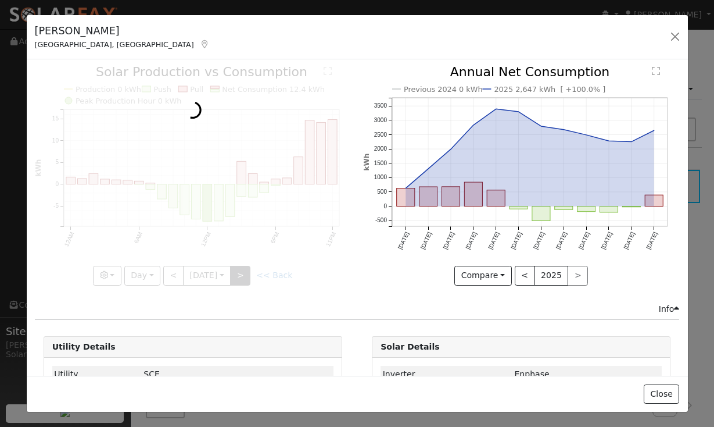
click at [246, 275] on div at bounding box center [193, 175] width 316 height 219
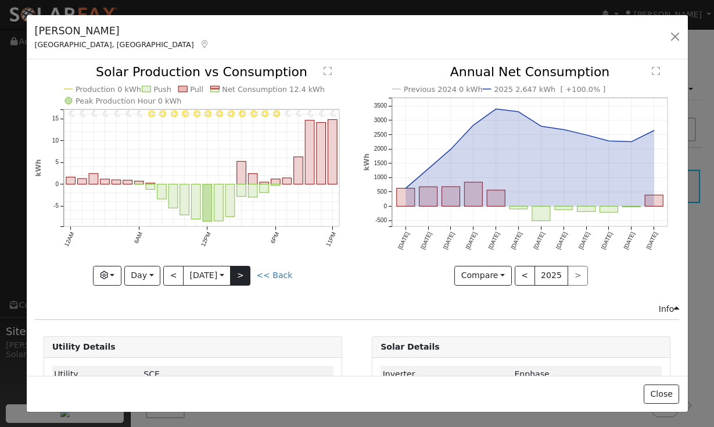
click at [246, 275] on button ">" at bounding box center [240, 276] width 20 height 20
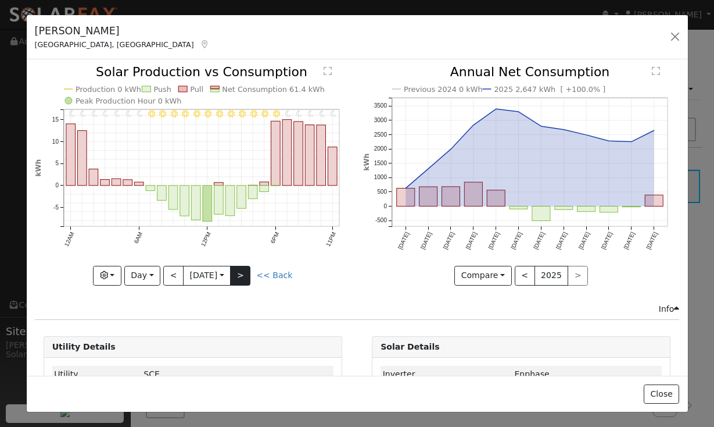
click at [246, 275] on button ">" at bounding box center [240, 276] width 20 height 20
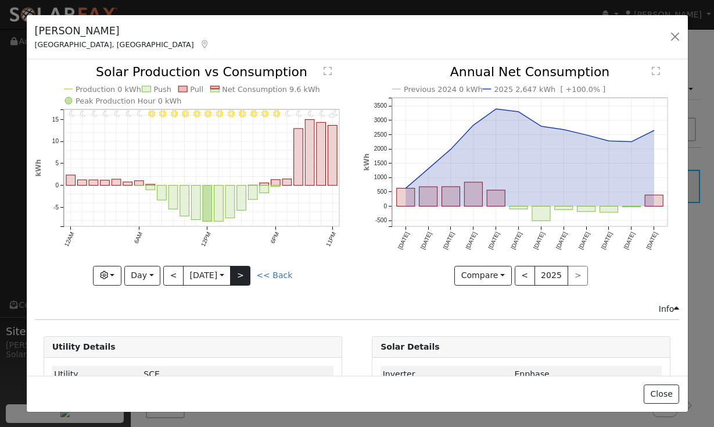
click at [246, 275] on button ">" at bounding box center [240, 276] width 20 height 20
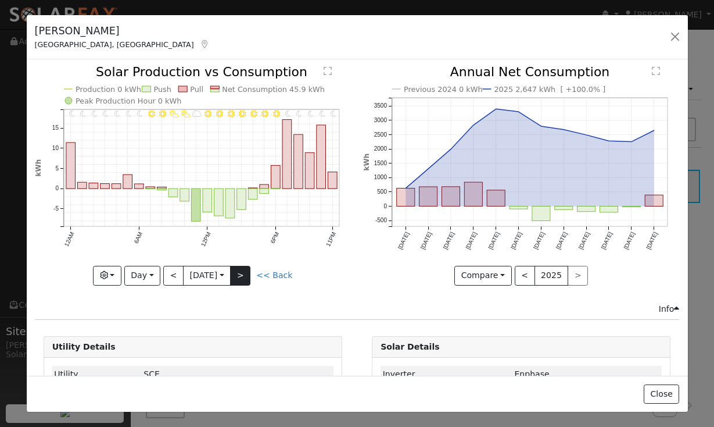
click at [246, 275] on button ">" at bounding box center [240, 276] width 20 height 20
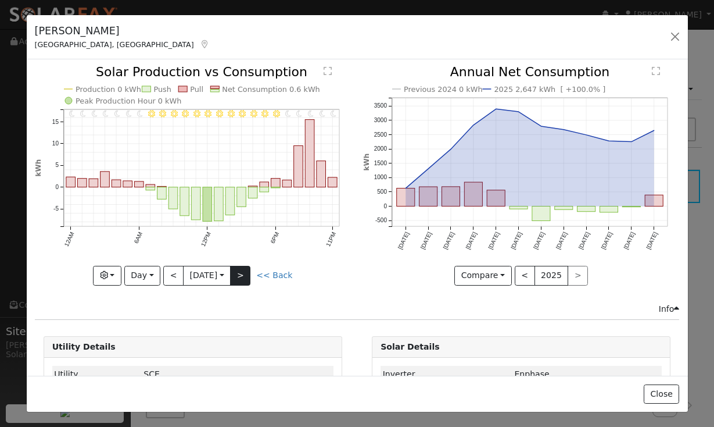
click at [246, 275] on button ">" at bounding box center [240, 276] width 20 height 20
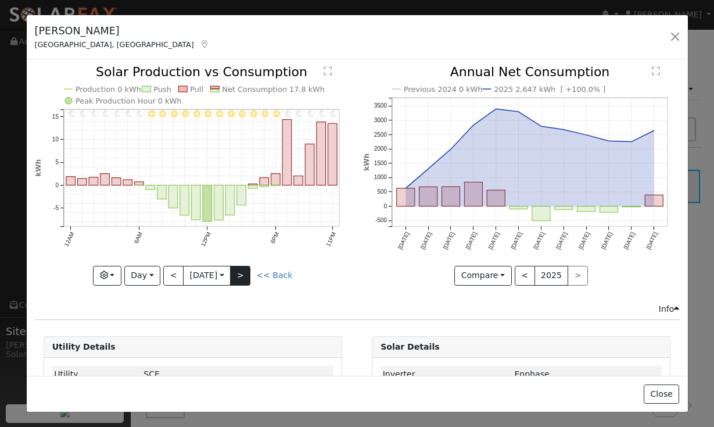
click at [246, 275] on button ">" at bounding box center [240, 276] width 20 height 20
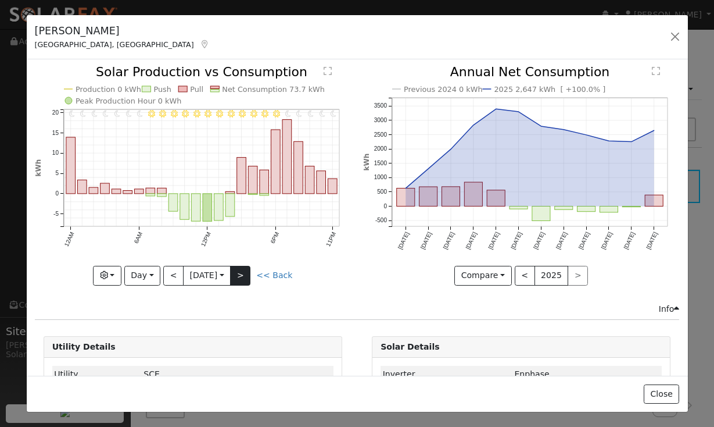
click at [246, 275] on button ">" at bounding box center [240, 276] width 20 height 20
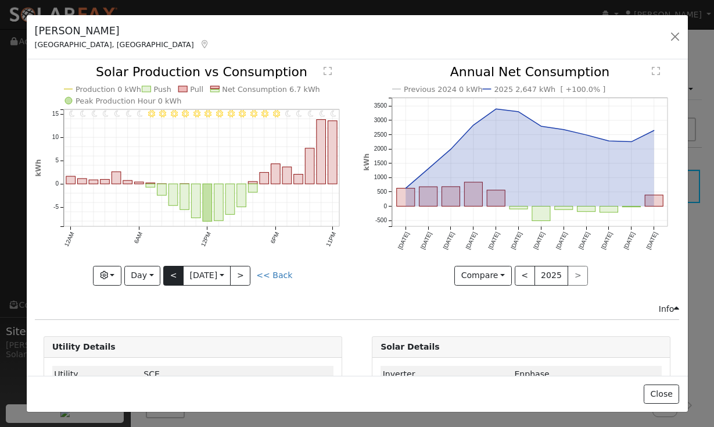
click at [173, 275] on button "<" at bounding box center [173, 276] width 20 height 20
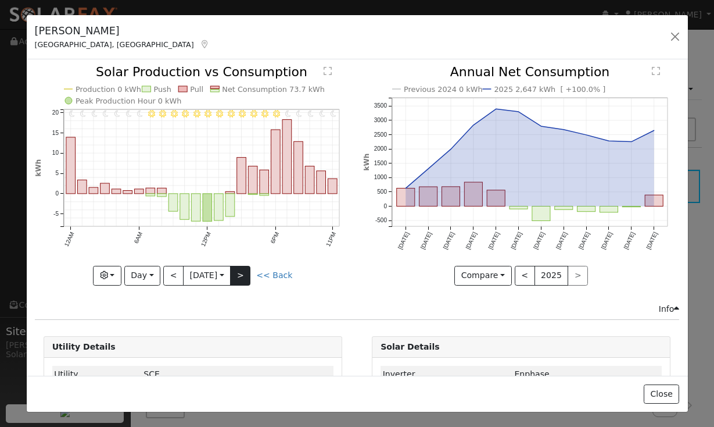
click at [244, 279] on button ">" at bounding box center [240, 276] width 20 height 20
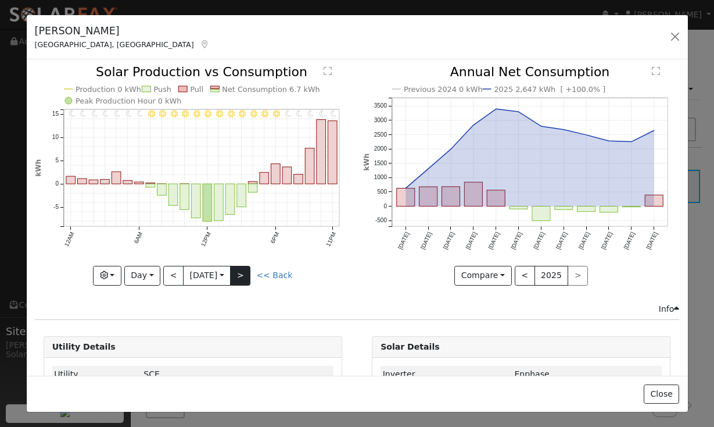
click at [244, 279] on button ">" at bounding box center [240, 276] width 20 height 20
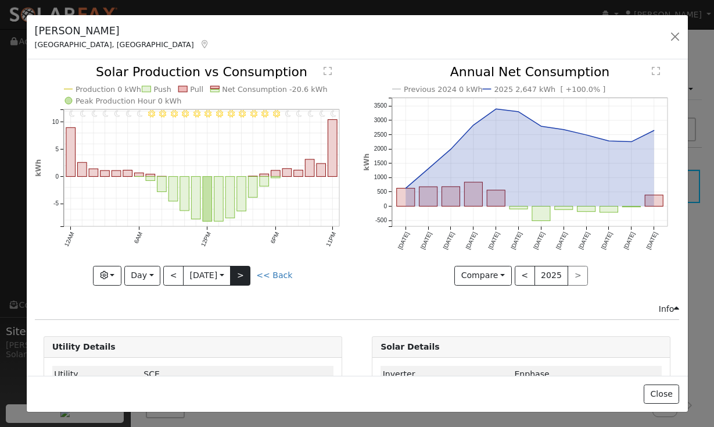
click at [244, 279] on button ">" at bounding box center [240, 276] width 20 height 20
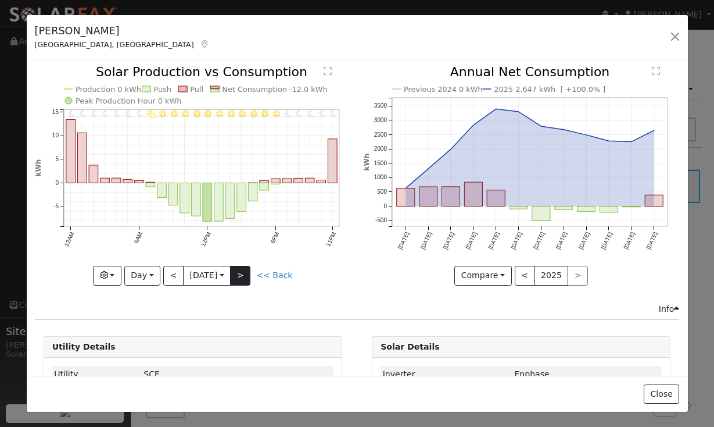
click at [244, 279] on button ">" at bounding box center [240, 276] width 20 height 20
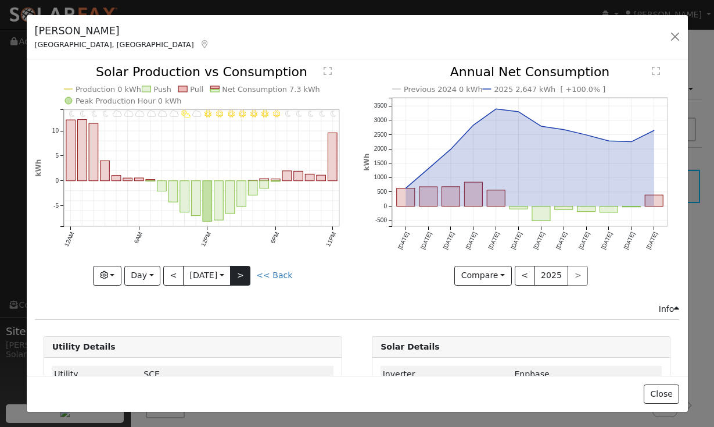
click at [244, 279] on button ">" at bounding box center [240, 276] width 20 height 20
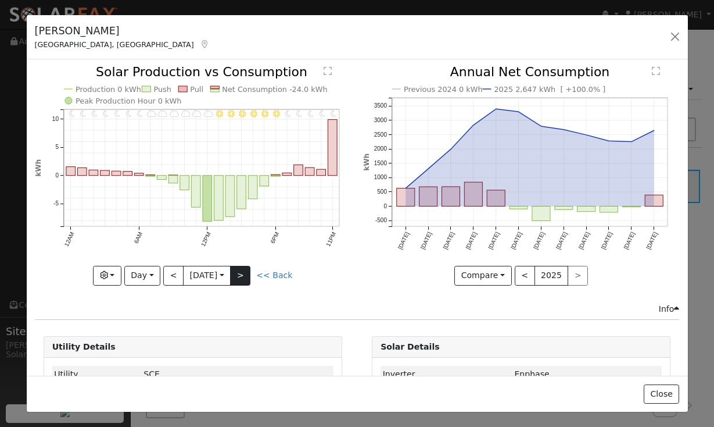
click at [244, 279] on button ">" at bounding box center [240, 276] width 20 height 20
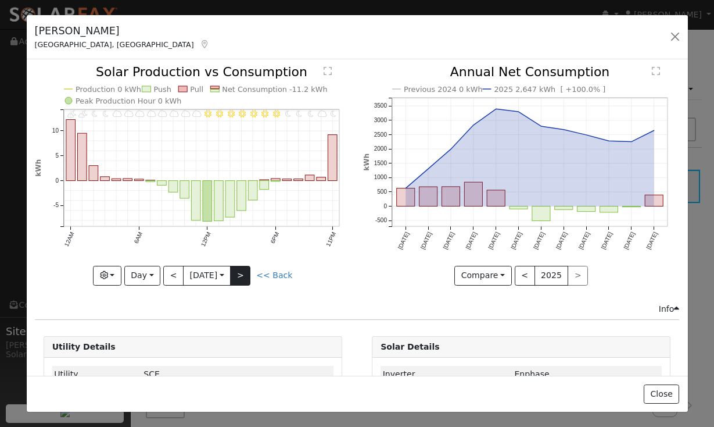
click at [244, 279] on button ">" at bounding box center [240, 276] width 20 height 20
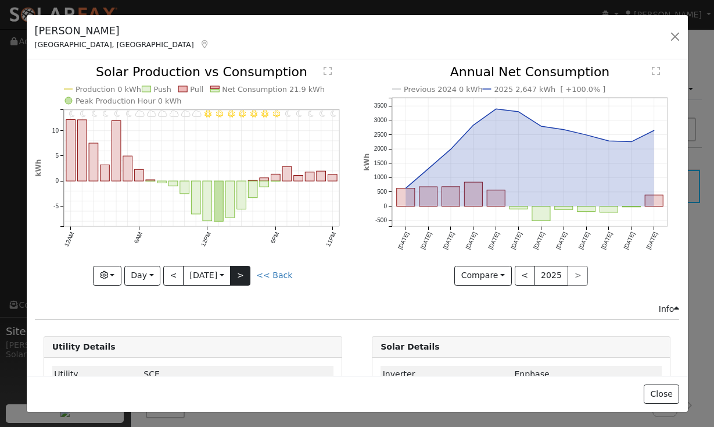
click at [244, 279] on button ">" at bounding box center [240, 276] width 20 height 20
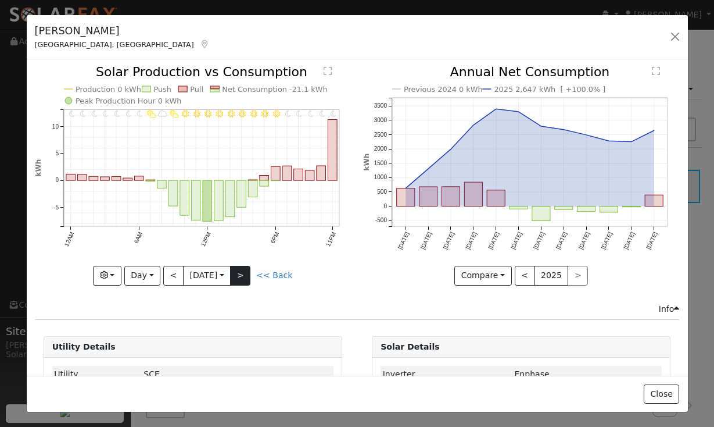
click at [244, 279] on button ">" at bounding box center [240, 276] width 20 height 20
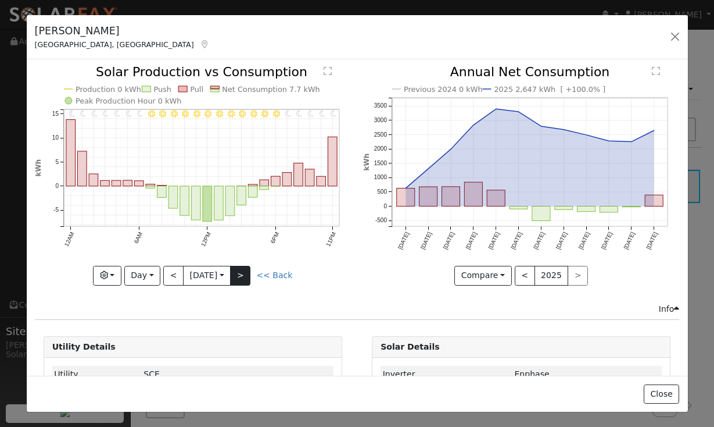
click at [244, 279] on button ">" at bounding box center [240, 276] width 20 height 20
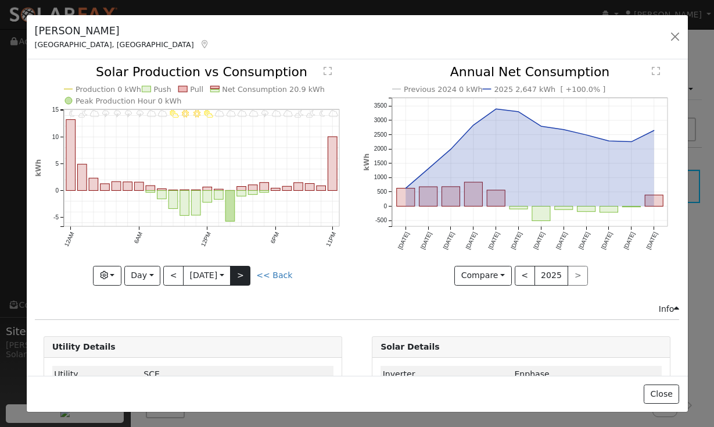
click at [244, 279] on button ">" at bounding box center [240, 276] width 20 height 20
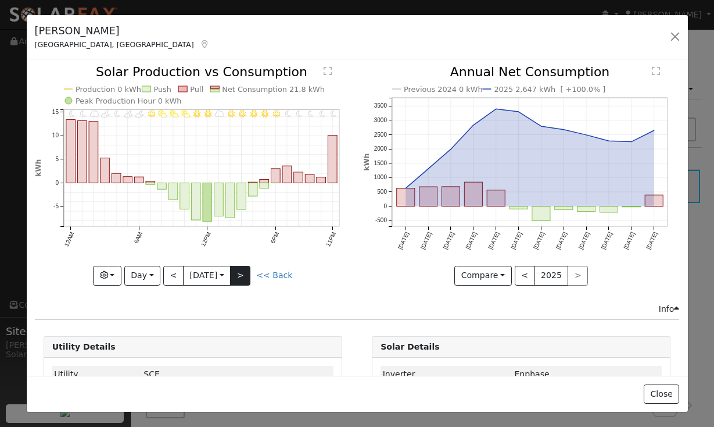
click at [244, 279] on button ">" at bounding box center [240, 276] width 20 height 20
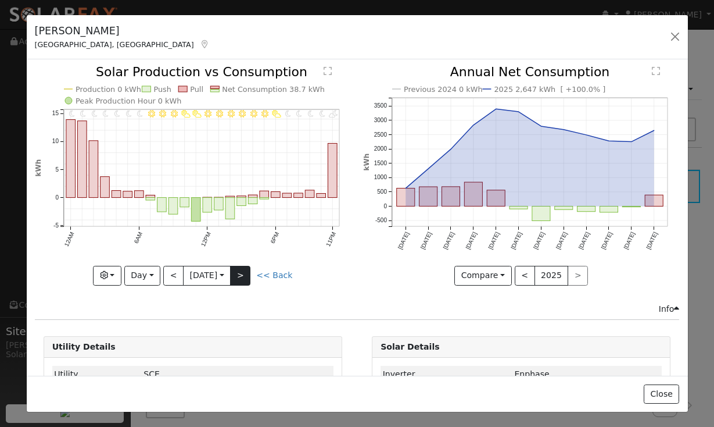
click at [244, 279] on button ">" at bounding box center [240, 276] width 20 height 20
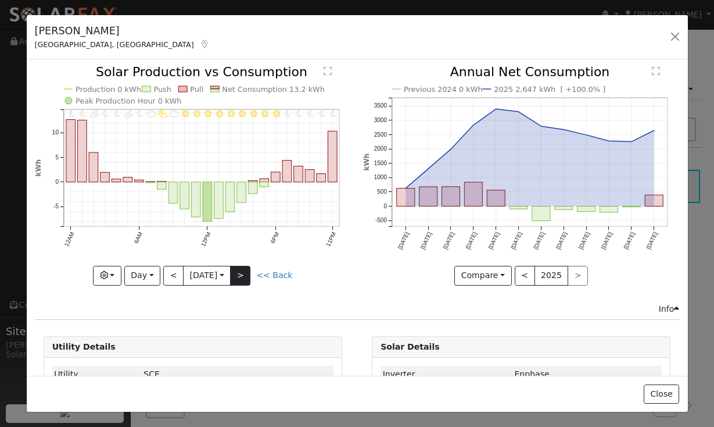
click at [244, 279] on button ">" at bounding box center [240, 276] width 20 height 20
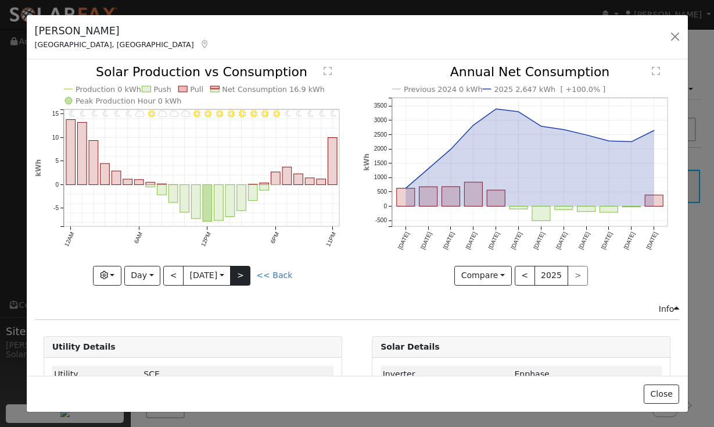
click at [244, 279] on button ">" at bounding box center [240, 276] width 20 height 20
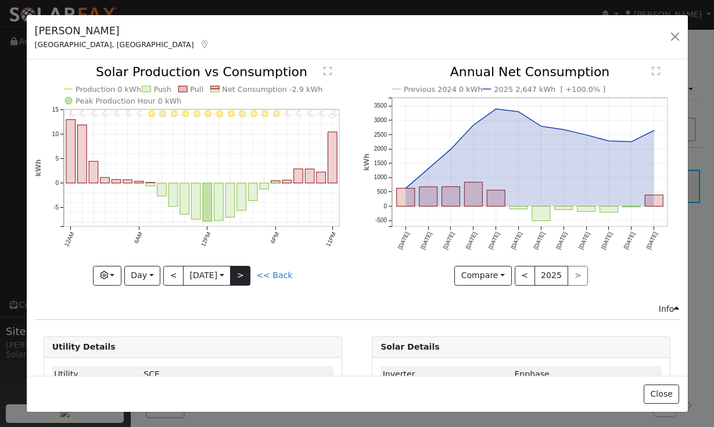
click at [244, 279] on button ">" at bounding box center [240, 276] width 20 height 20
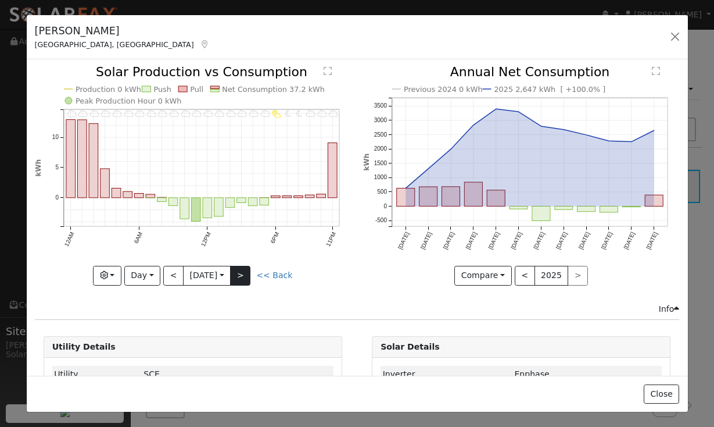
click at [244, 279] on button ">" at bounding box center [240, 276] width 20 height 20
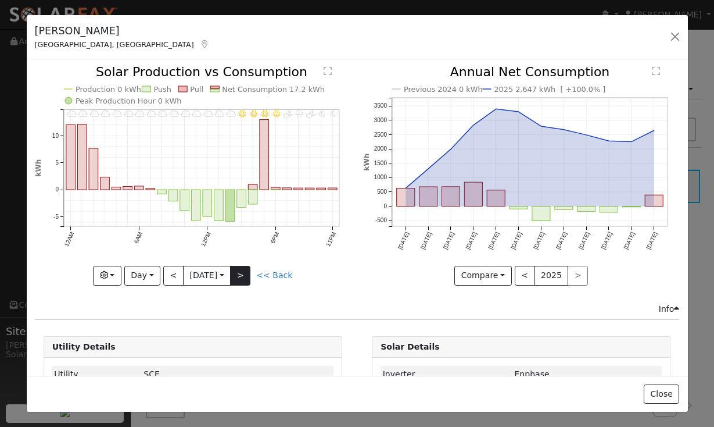
click at [246, 274] on button ">" at bounding box center [240, 276] width 20 height 20
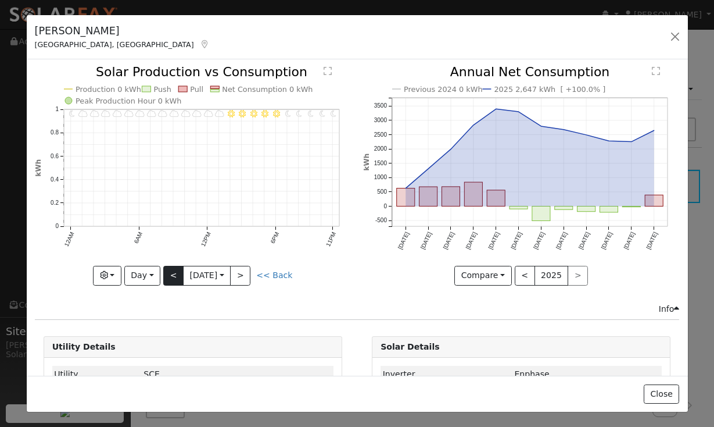
click at [171, 270] on button "<" at bounding box center [173, 276] width 20 height 20
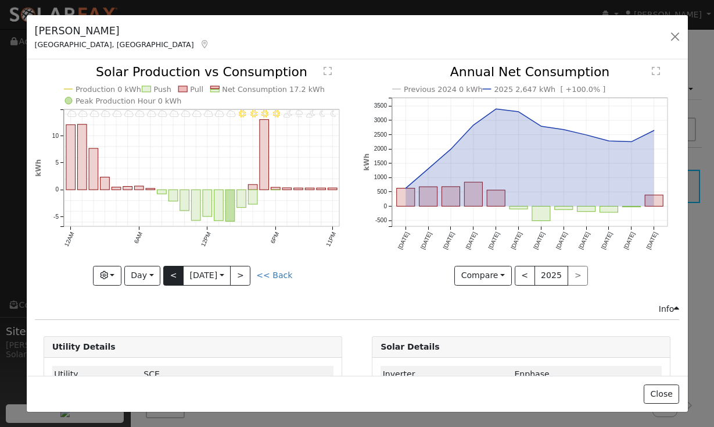
click at [171, 270] on button "<" at bounding box center [173, 276] width 20 height 20
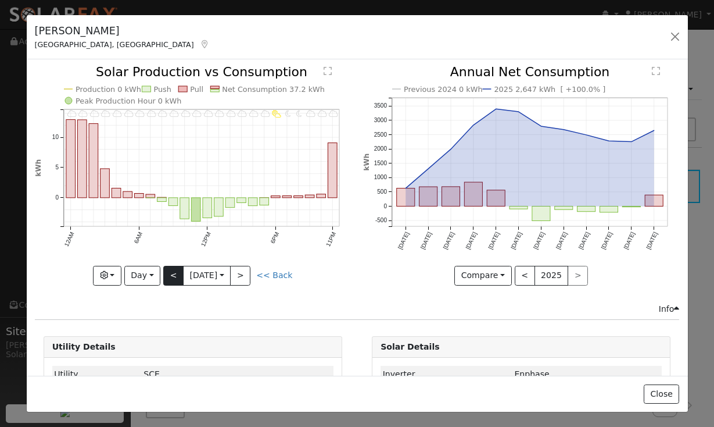
click at [174, 278] on button "<" at bounding box center [173, 276] width 20 height 20
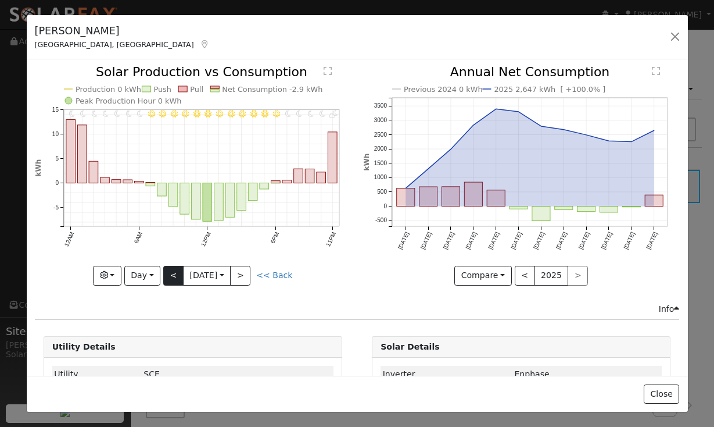
click at [174, 278] on button "<" at bounding box center [173, 276] width 20 height 20
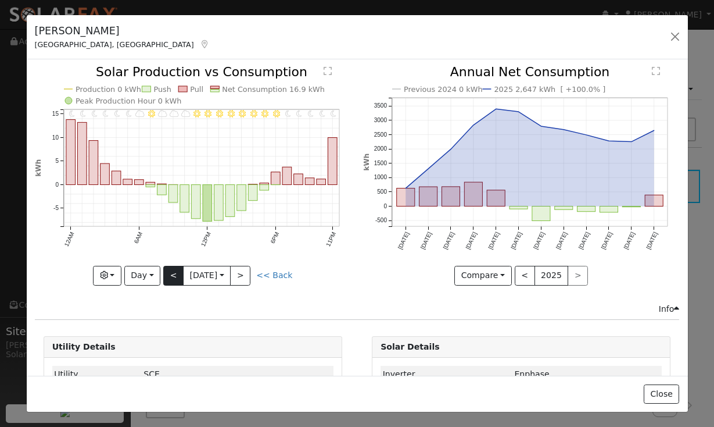
click at [174, 278] on button "<" at bounding box center [173, 276] width 20 height 20
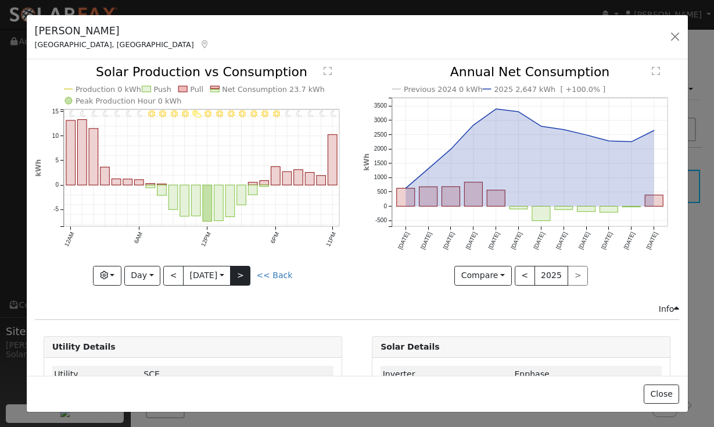
click at [246, 270] on button ">" at bounding box center [240, 276] width 20 height 20
click at [249, 273] on button ">" at bounding box center [240, 276] width 20 height 20
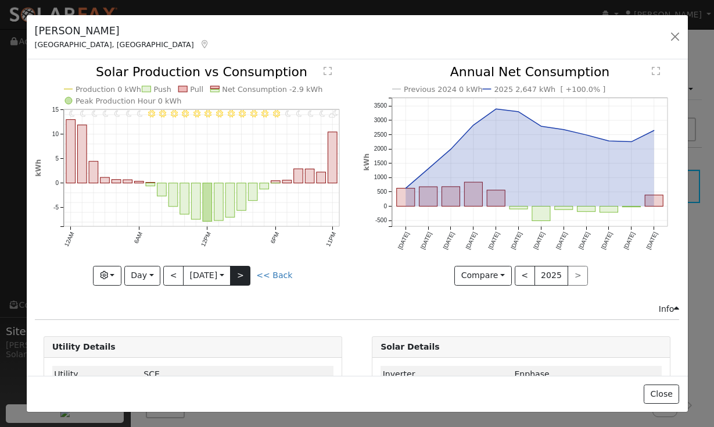
click at [249, 273] on button ">" at bounding box center [240, 276] width 20 height 20
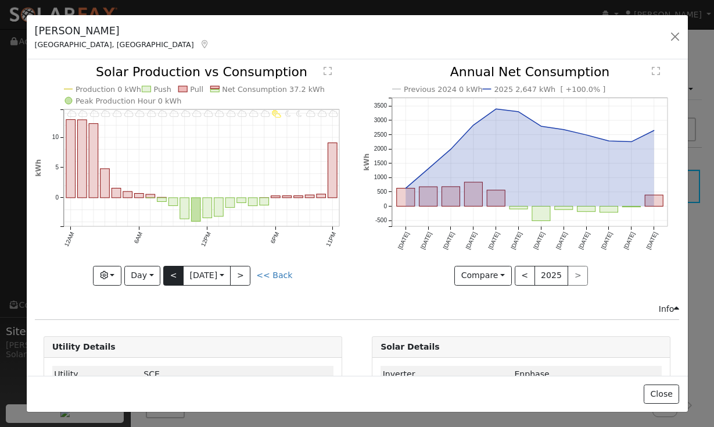
click at [177, 275] on button "<" at bounding box center [173, 276] width 20 height 20
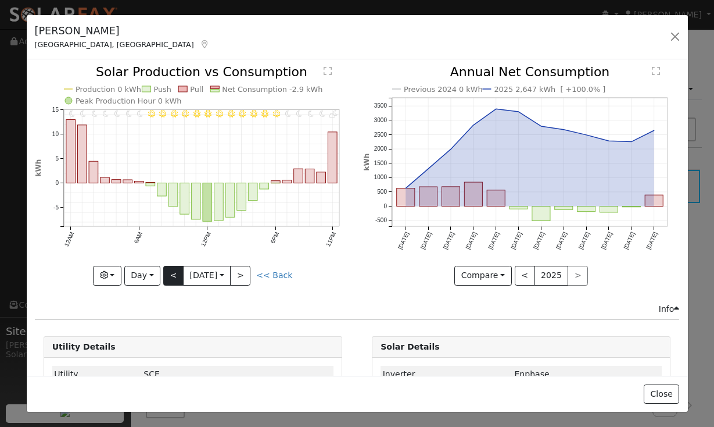
click at [177, 275] on div at bounding box center [193, 175] width 316 height 219
click at [177, 275] on button "<" at bounding box center [173, 276] width 20 height 20
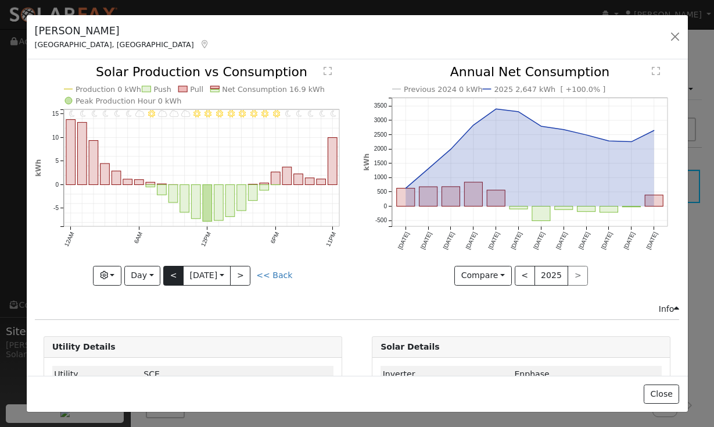
click at [177, 275] on button "<" at bounding box center [173, 276] width 20 height 20
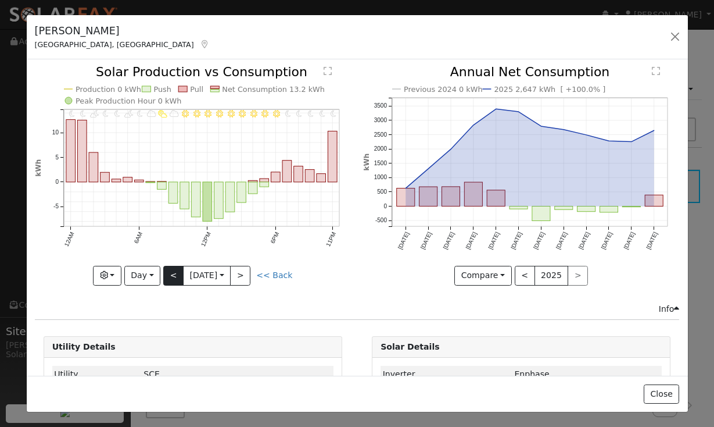
click at [177, 275] on button "<" at bounding box center [173, 276] width 20 height 20
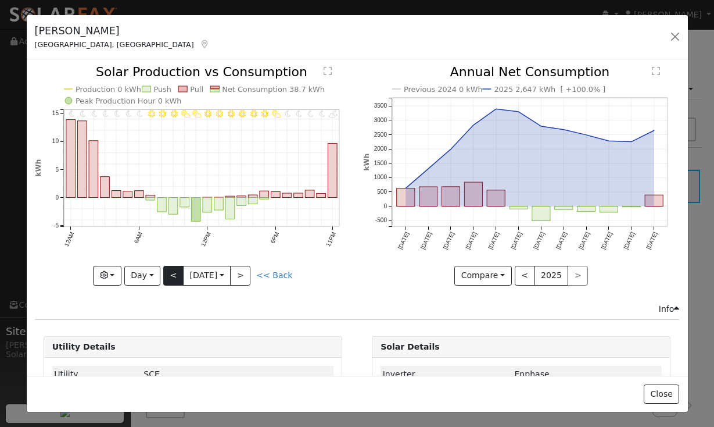
click at [177, 275] on button "<" at bounding box center [173, 276] width 20 height 20
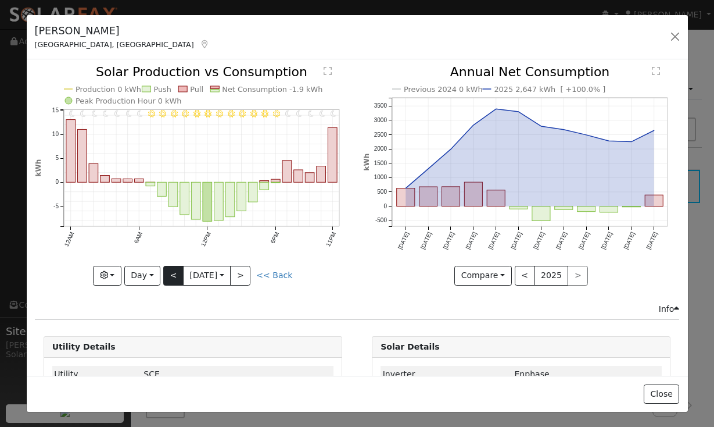
click at [177, 275] on button "<" at bounding box center [173, 276] width 20 height 20
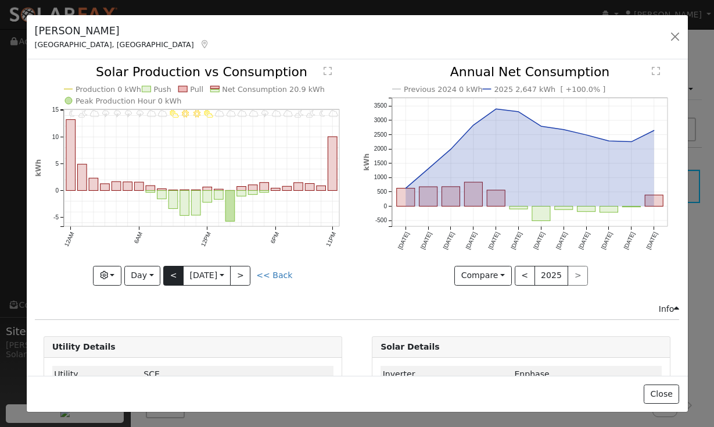
click at [177, 275] on button "<" at bounding box center [173, 276] width 20 height 20
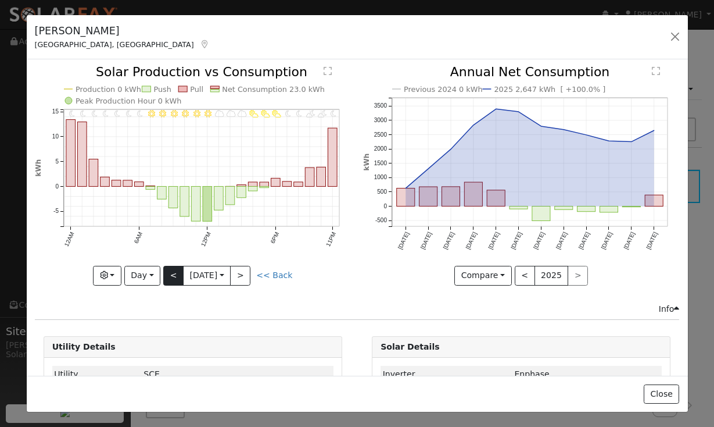
click at [177, 275] on button "<" at bounding box center [173, 276] width 20 height 20
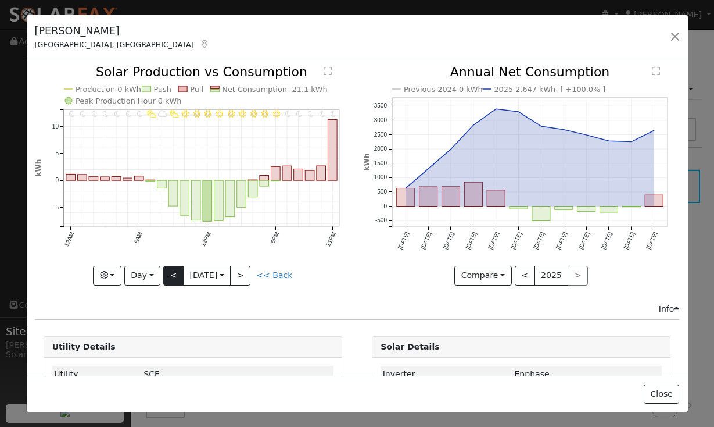
click at [177, 275] on button "<" at bounding box center [173, 276] width 20 height 20
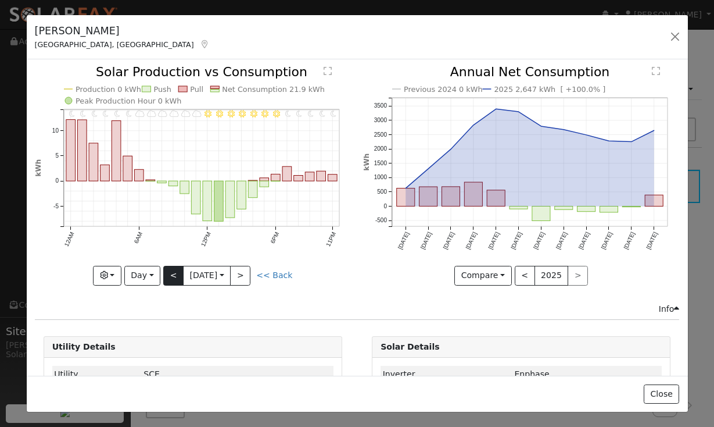
click at [177, 275] on button "<" at bounding box center [173, 276] width 20 height 20
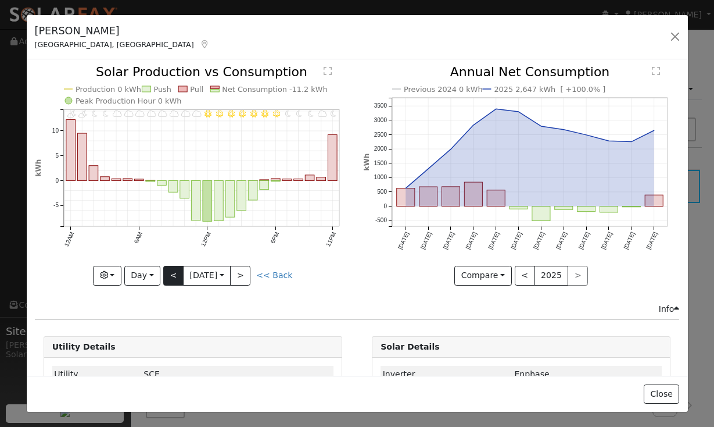
click at [177, 275] on button "<" at bounding box center [173, 276] width 20 height 20
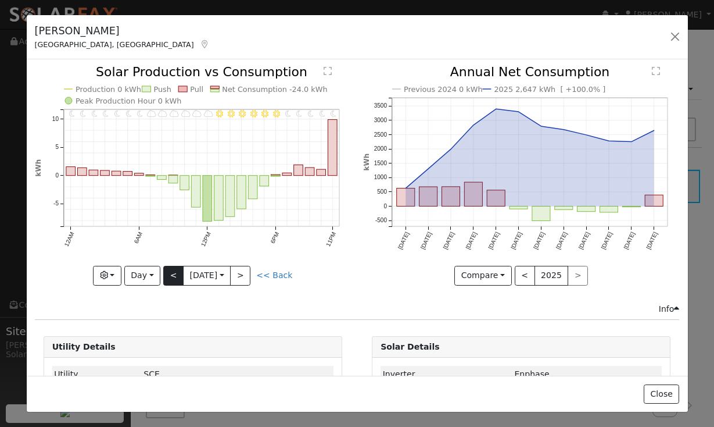
click at [177, 275] on button "<" at bounding box center [173, 276] width 20 height 20
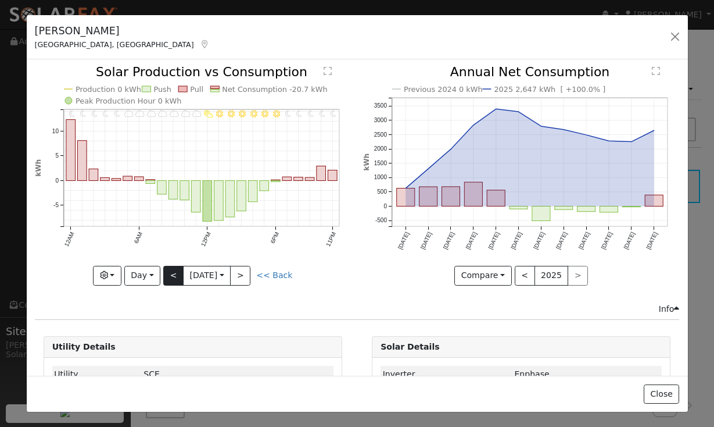
click at [177, 275] on button "<" at bounding box center [173, 276] width 20 height 20
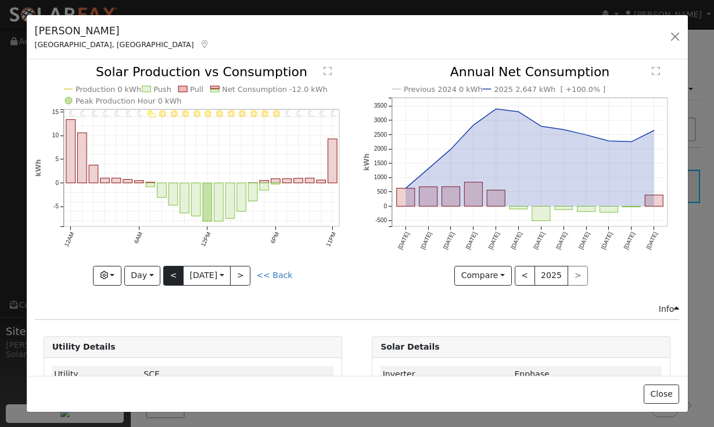
click at [177, 275] on button "<" at bounding box center [173, 276] width 20 height 20
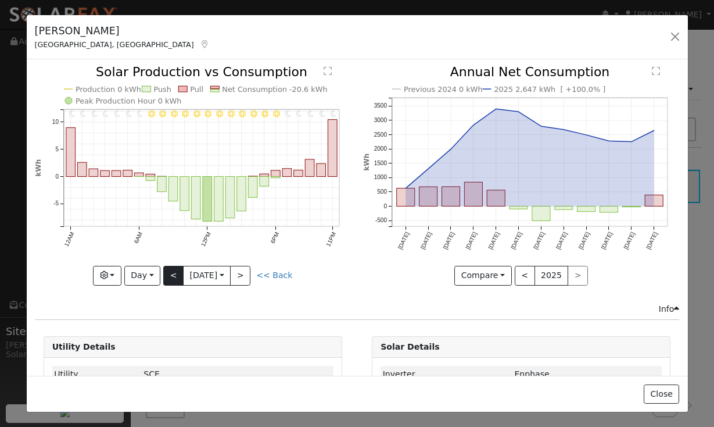
click at [177, 275] on button "<" at bounding box center [173, 276] width 20 height 20
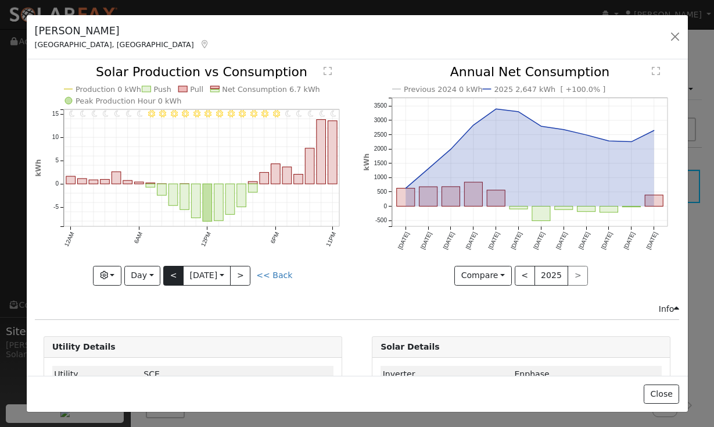
click at [171, 281] on button "<" at bounding box center [173, 276] width 20 height 20
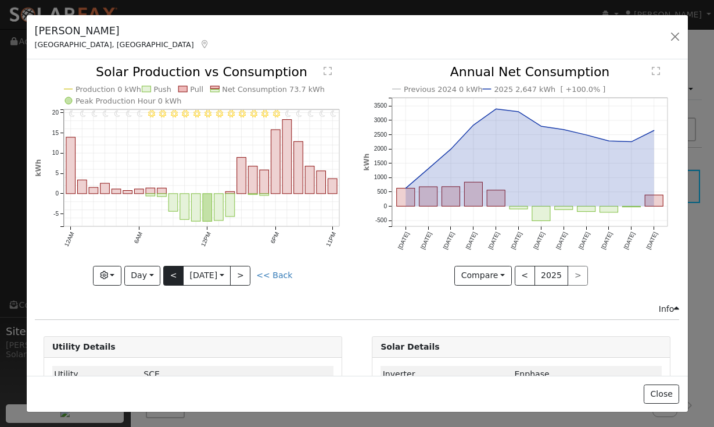
click at [171, 281] on button "<" at bounding box center [173, 276] width 20 height 20
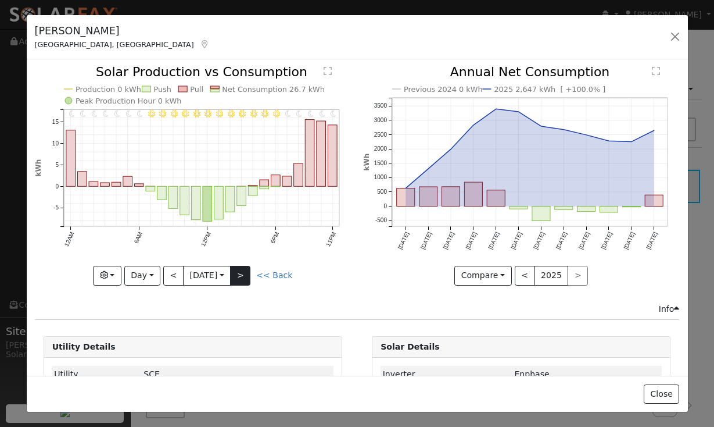
click at [241, 281] on button ">" at bounding box center [240, 276] width 20 height 20
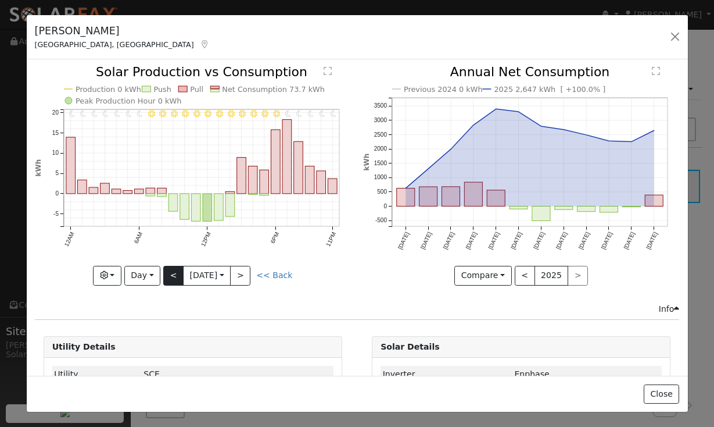
click at [172, 277] on button "<" at bounding box center [173, 276] width 20 height 20
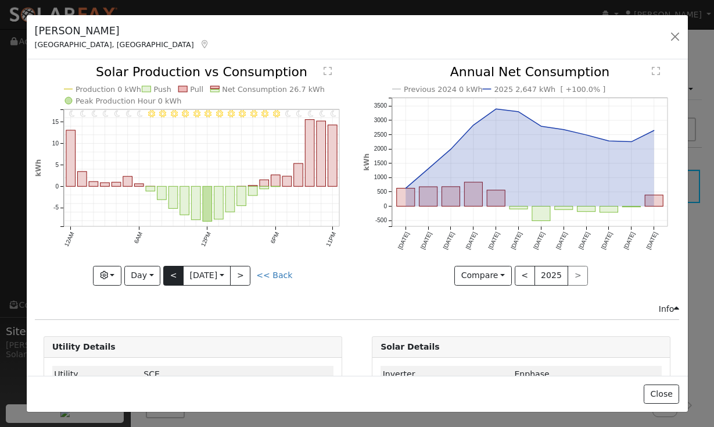
click at [172, 277] on button "<" at bounding box center [173, 276] width 20 height 20
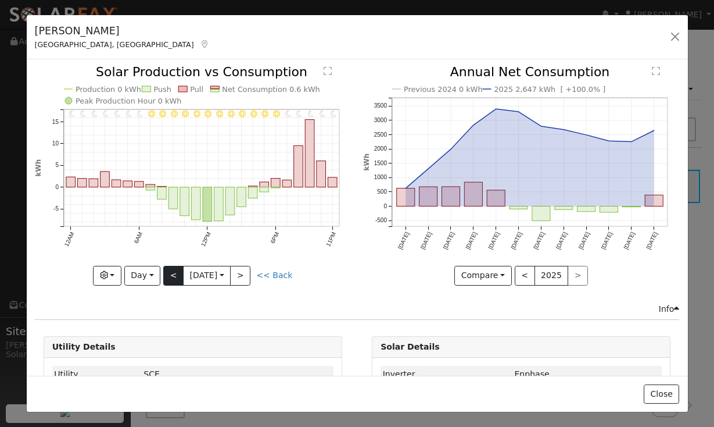
click at [172, 277] on button "<" at bounding box center [173, 276] width 20 height 20
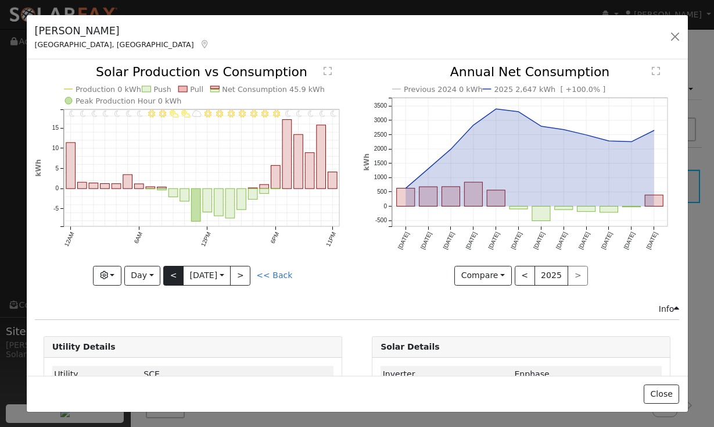
click at [172, 277] on button "<" at bounding box center [173, 276] width 20 height 20
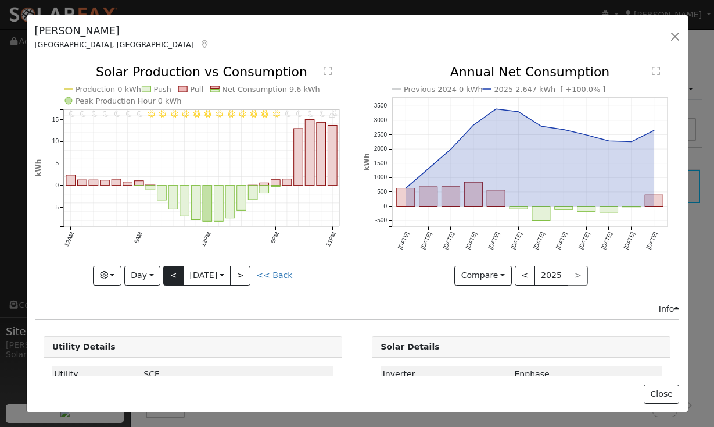
click at [172, 277] on button "<" at bounding box center [173, 276] width 20 height 20
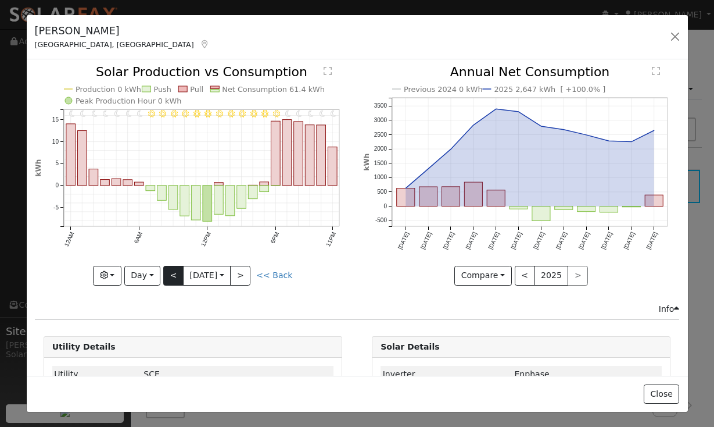
click at [172, 277] on button "<" at bounding box center [173, 276] width 20 height 20
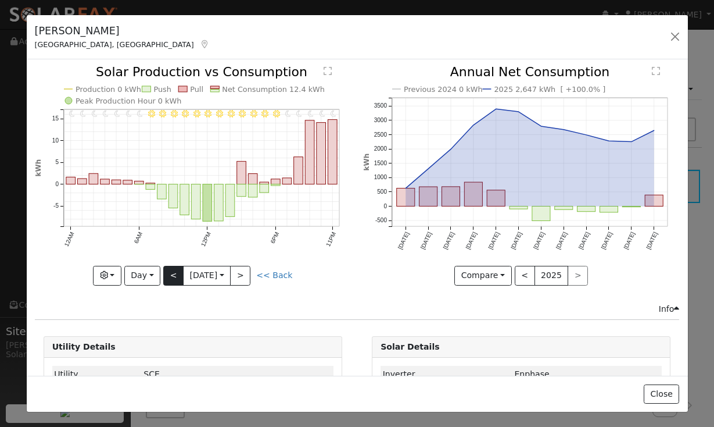
click at [172, 277] on div at bounding box center [193, 175] width 316 height 219
click at [172, 277] on button "<" at bounding box center [173, 276] width 20 height 20
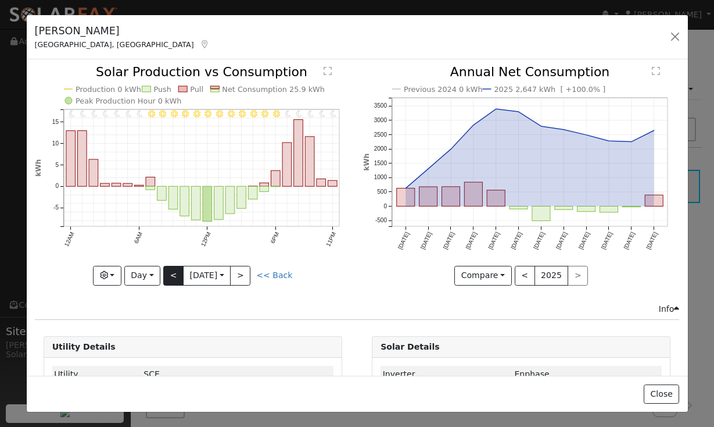
click at [172, 277] on button "<" at bounding box center [173, 276] width 20 height 20
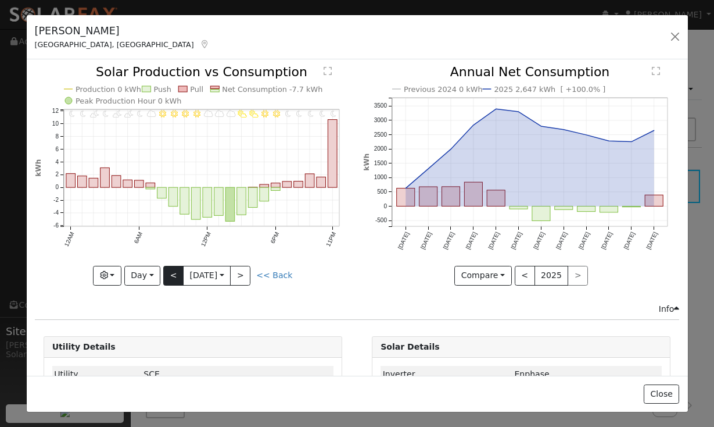
click at [172, 277] on button "<" at bounding box center [173, 276] width 20 height 20
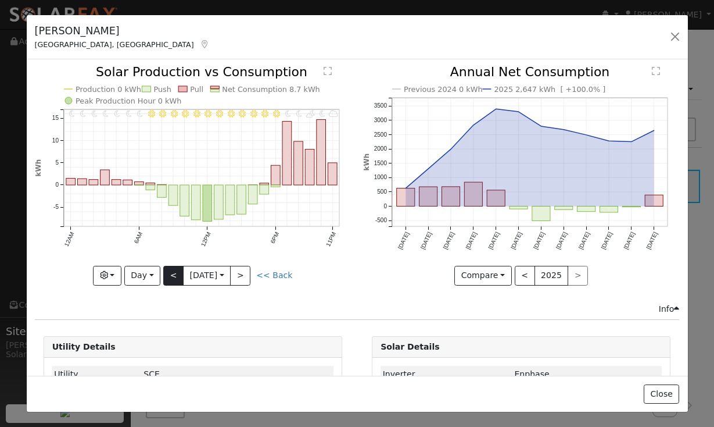
click at [172, 277] on button "<" at bounding box center [173, 276] width 20 height 20
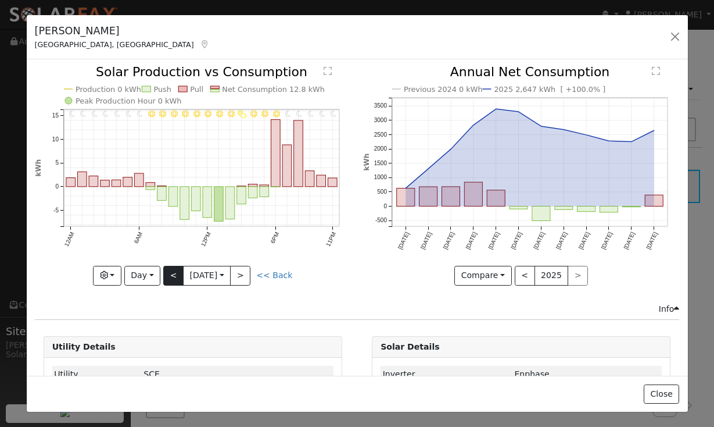
click at [172, 277] on button "<" at bounding box center [173, 276] width 20 height 20
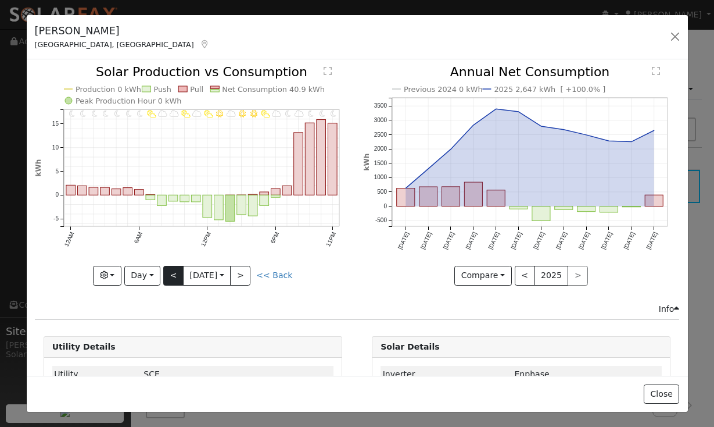
click at [172, 277] on button "<" at bounding box center [173, 276] width 20 height 20
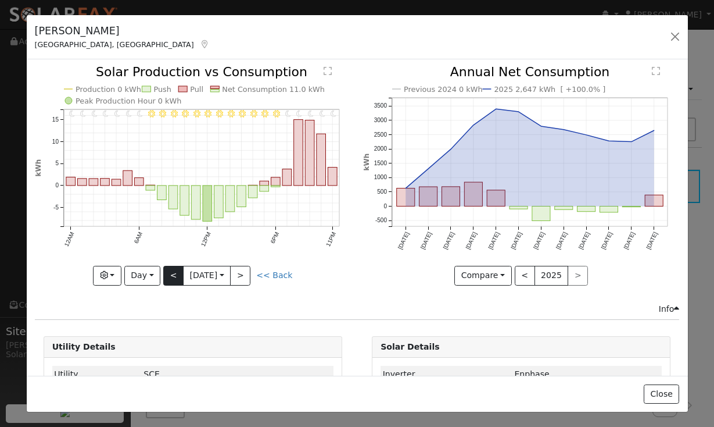
click at [172, 277] on button "<" at bounding box center [173, 276] width 20 height 20
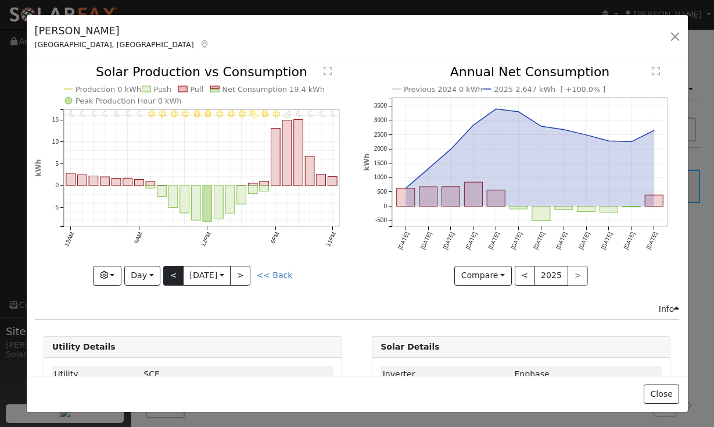
click at [172, 277] on button "<" at bounding box center [173, 276] width 20 height 20
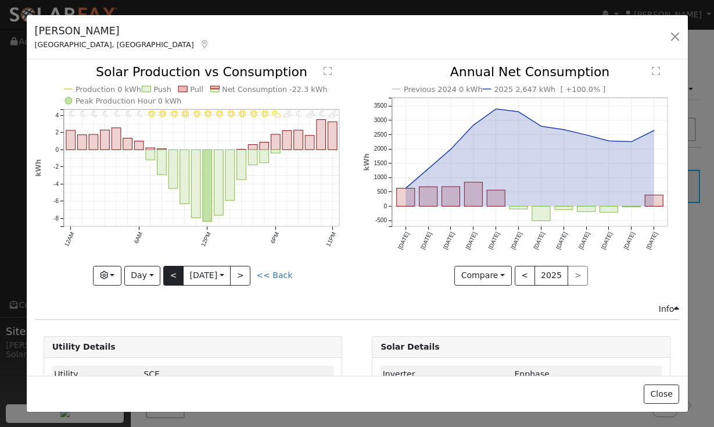
click at [172, 277] on button "<" at bounding box center [173, 276] width 20 height 20
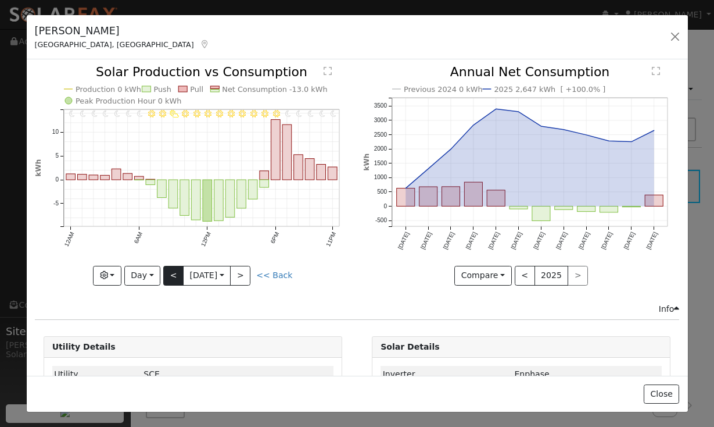
click at [172, 277] on button "<" at bounding box center [173, 276] width 20 height 20
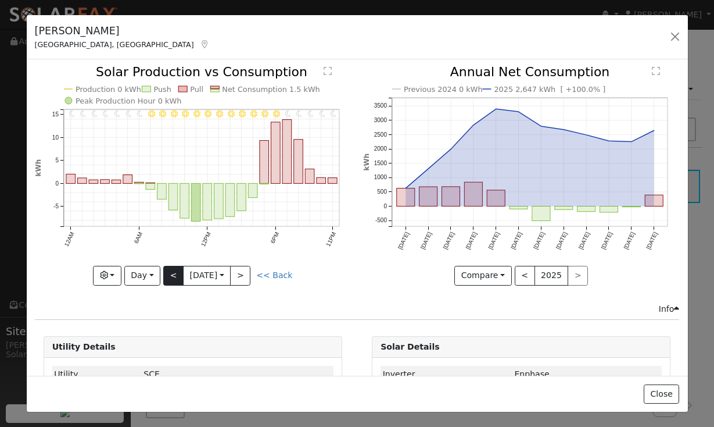
click at [172, 277] on button "<" at bounding box center [173, 276] width 20 height 20
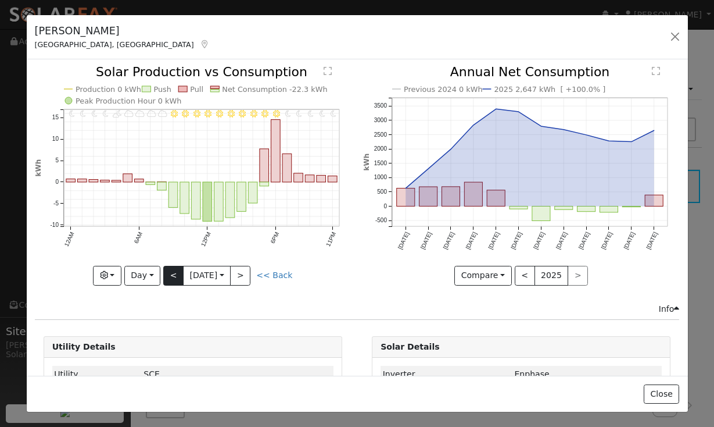
click at [172, 277] on button "<" at bounding box center [173, 276] width 20 height 20
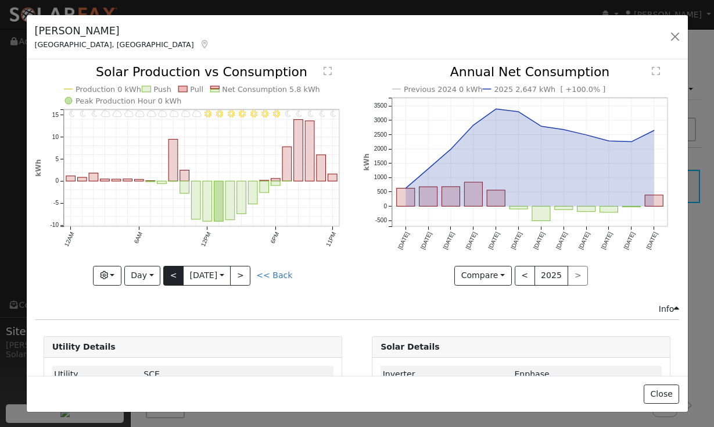
click at [172, 277] on button "<" at bounding box center [173, 276] width 20 height 20
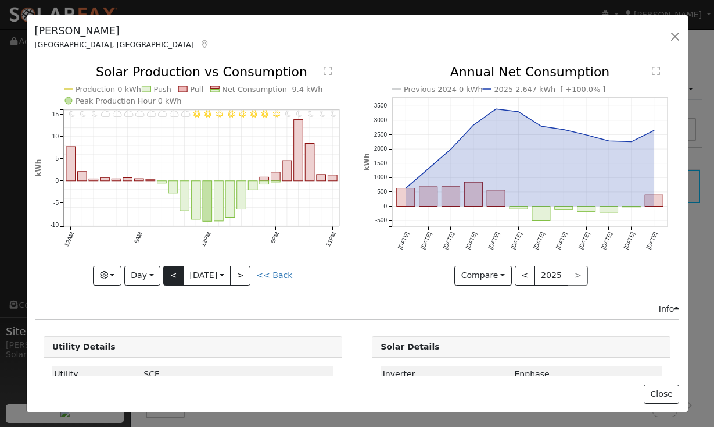
click at [172, 277] on button "<" at bounding box center [173, 276] width 20 height 20
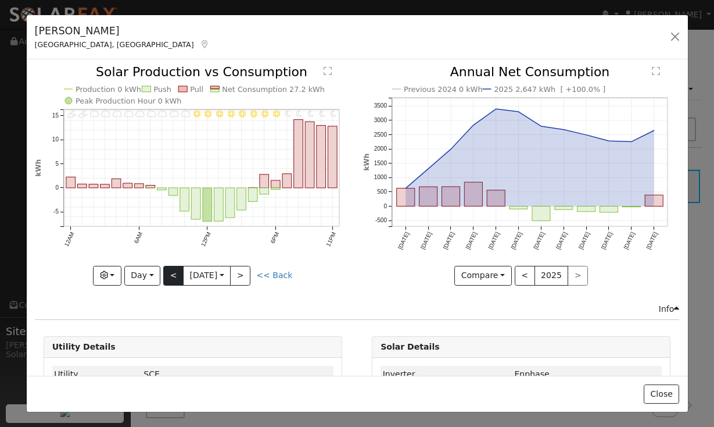
click at [172, 277] on button "<" at bounding box center [173, 276] width 20 height 20
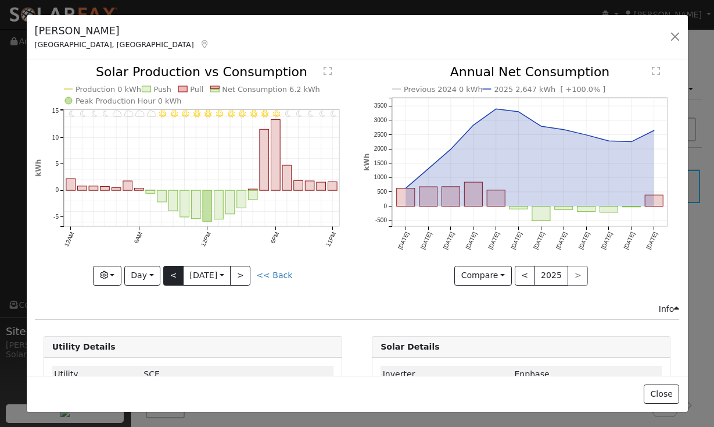
click at [172, 277] on button "<" at bounding box center [173, 276] width 20 height 20
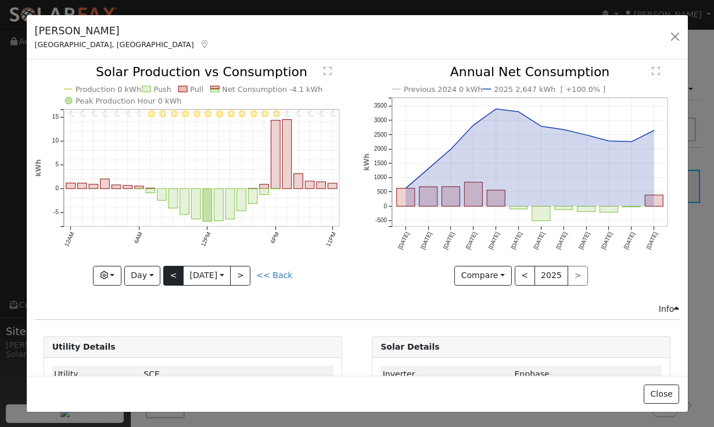
click at [172, 277] on button "<" at bounding box center [173, 276] width 20 height 20
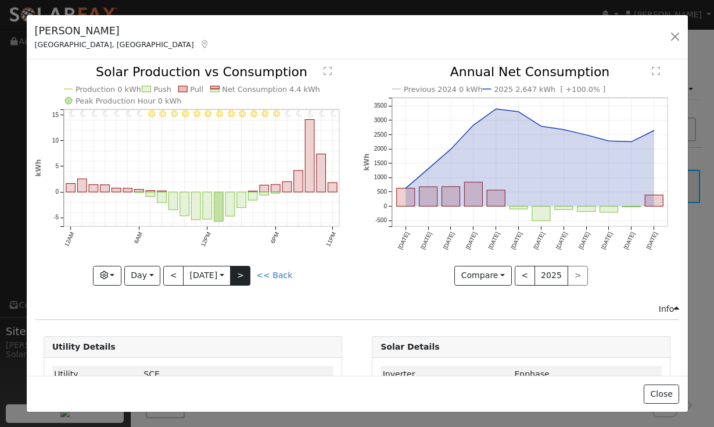
click at [249, 277] on button ">" at bounding box center [240, 276] width 20 height 20
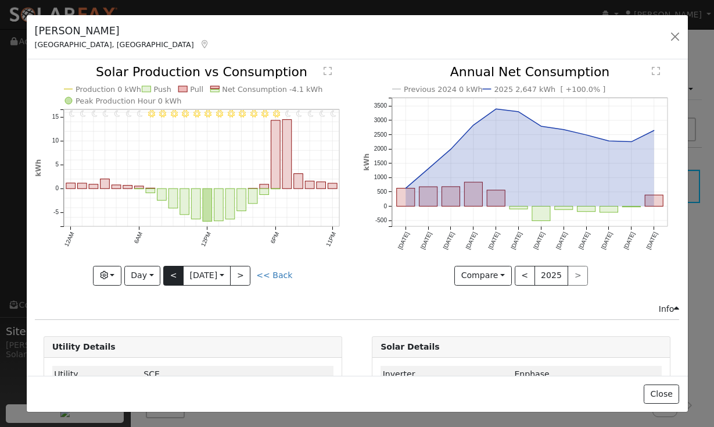
click at [169, 283] on button "<" at bounding box center [173, 276] width 20 height 20
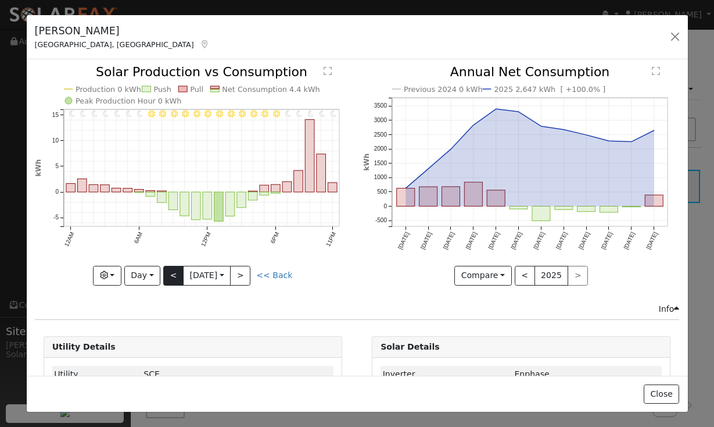
click at [169, 283] on button "<" at bounding box center [173, 276] width 20 height 20
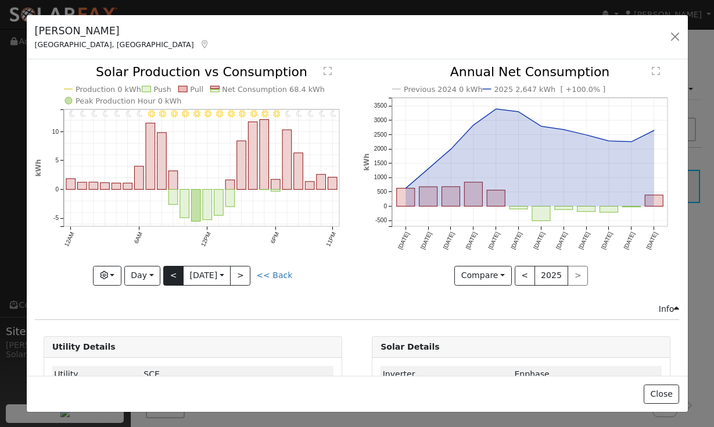
click at [169, 283] on button "<" at bounding box center [173, 276] width 20 height 20
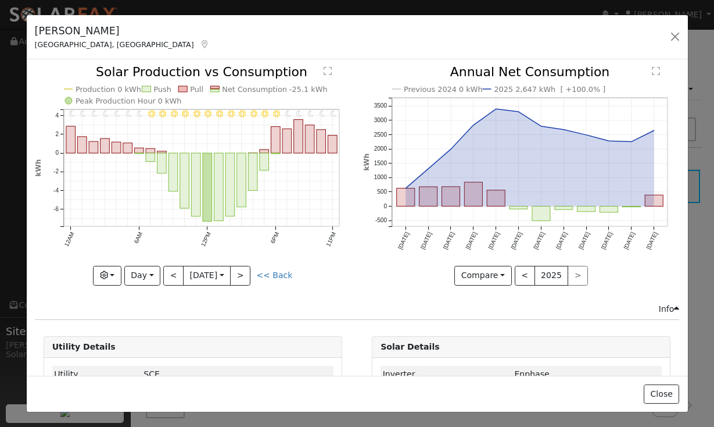
click at [166, 286] on div "11PM - Clear 10PM - Clear 9PM - Clear 8PM - Clear 7PM - Clear 6PM - Clear 5PM -…" at bounding box center [192, 184] width 328 height 237
click at [168, 281] on button "<" at bounding box center [173, 276] width 20 height 20
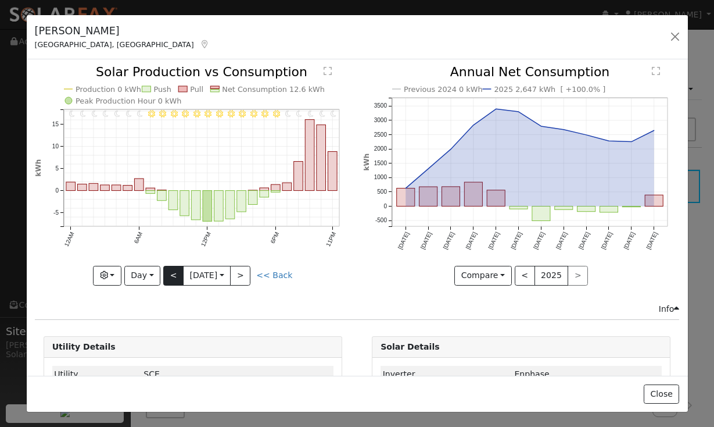
click at [168, 281] on button "<" at bounding box center [173, 276] width 20 height 20
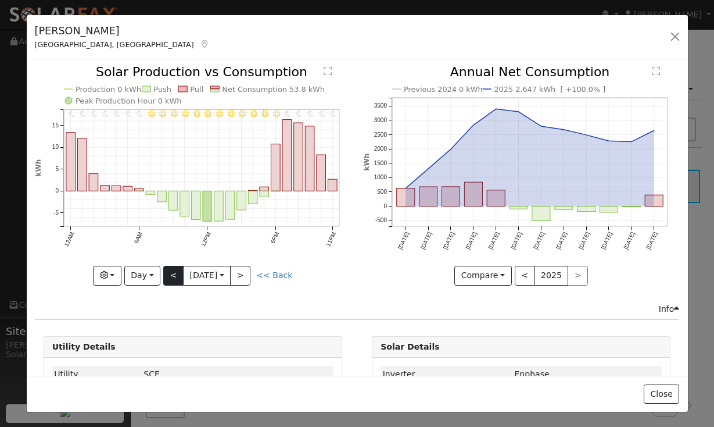
click at [168, 281] on button "<" at bounding box center [173, 276] width 20 height 20
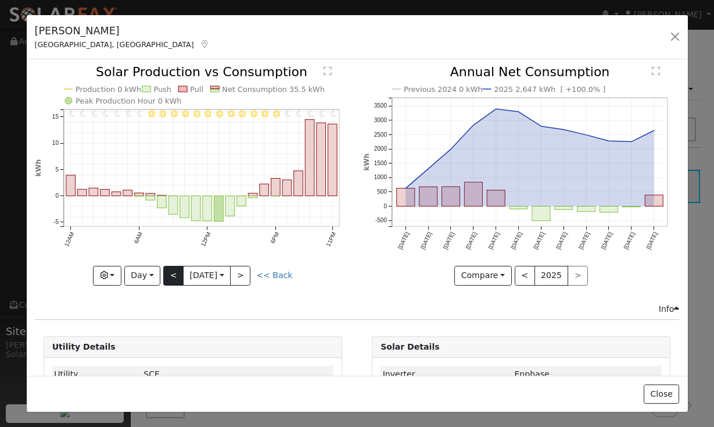
click at [168, 281] on button "<" at bounding box center [173, 276] width 20 height 20
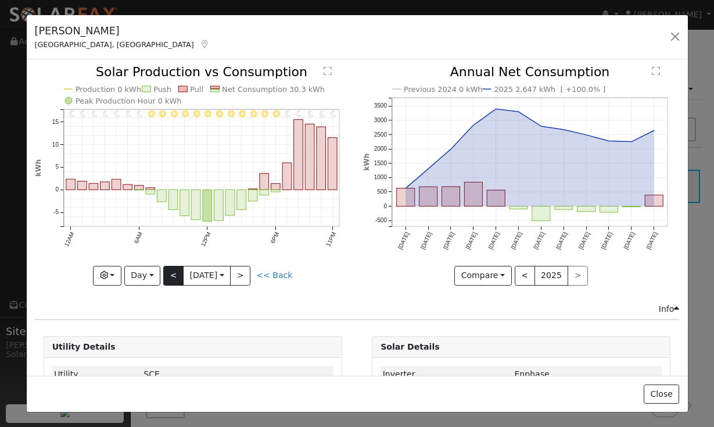
click at [168, 281] on button "<" at bounding box center [173, 276] width 20 height 20
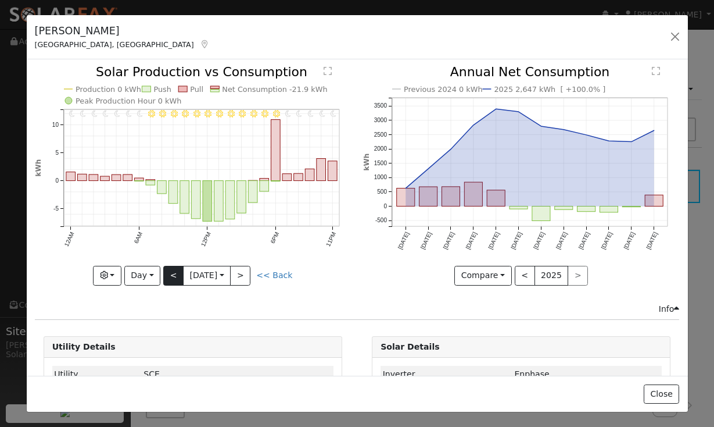
click at [168, 281] on button "<" at bounding box center [173, 276] width 20 height 20
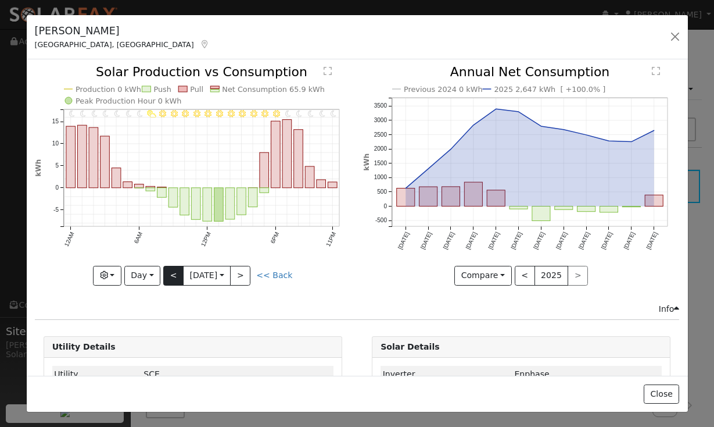
click at [169, 269] on button "<" at bounding box center [173, 276] width 20 height 20
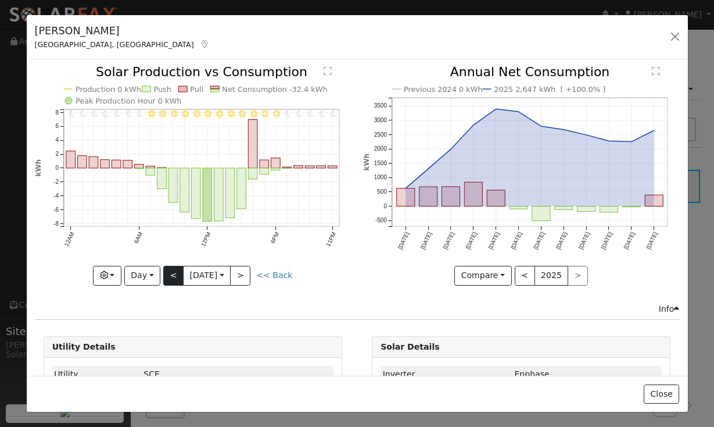
click at [169, 269] on button "<" at bounding box center [173, 276] width 20 height 20
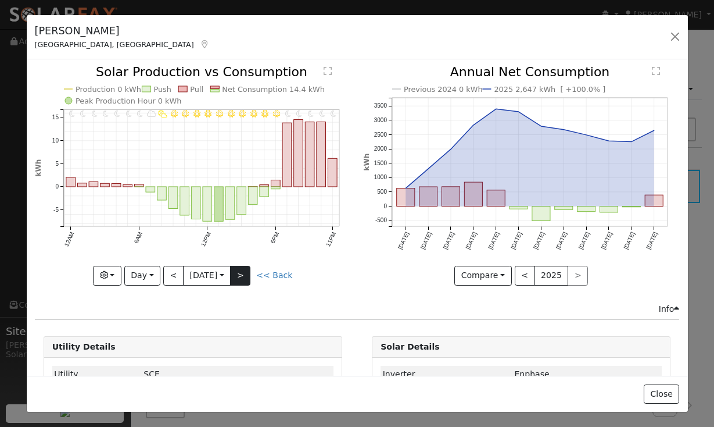
click at [245, 282] on button ">" at bounding box center [240, 276] width 20 height 20
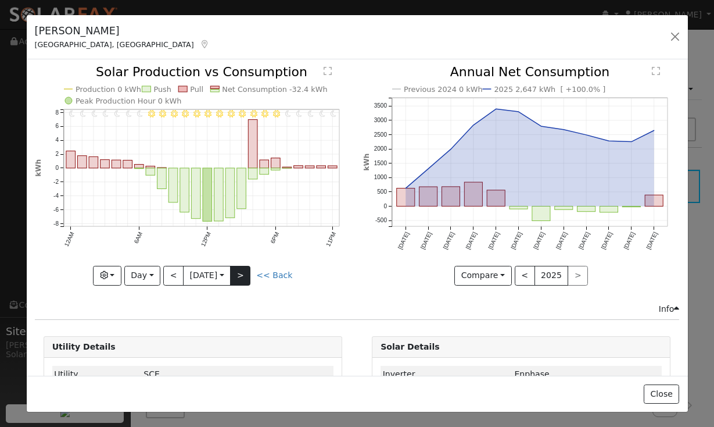
click at [245, 282] on button ">" at bounding box center [240, 276] width 20 height 20
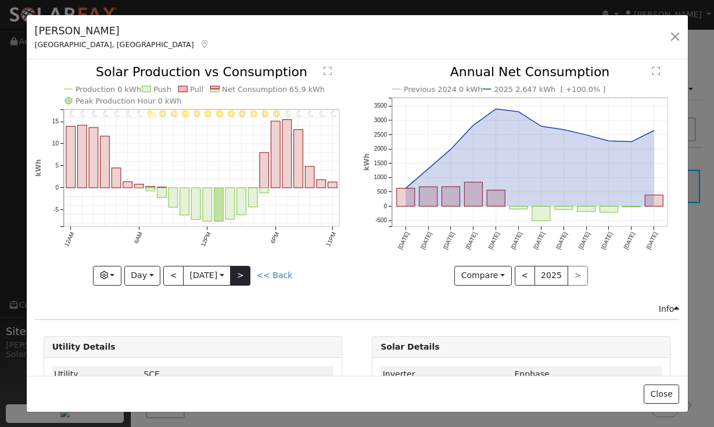
click at [245, 282] on button ">" at bounding box center [240, 276] width 20 height 20
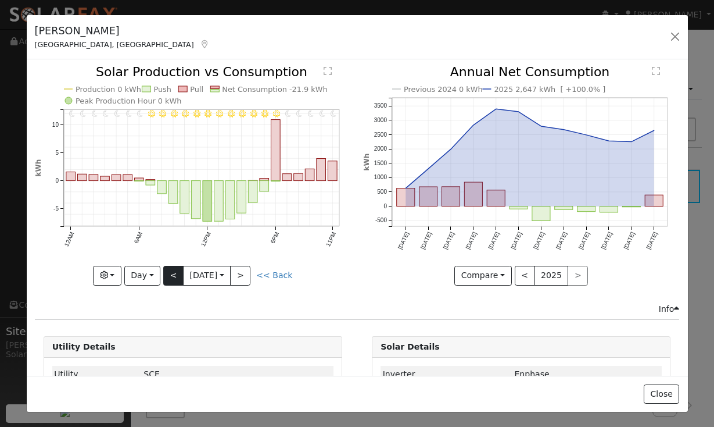
click at [172, 284] on button "<" at bounding box center [173, 276] width 20 height 20
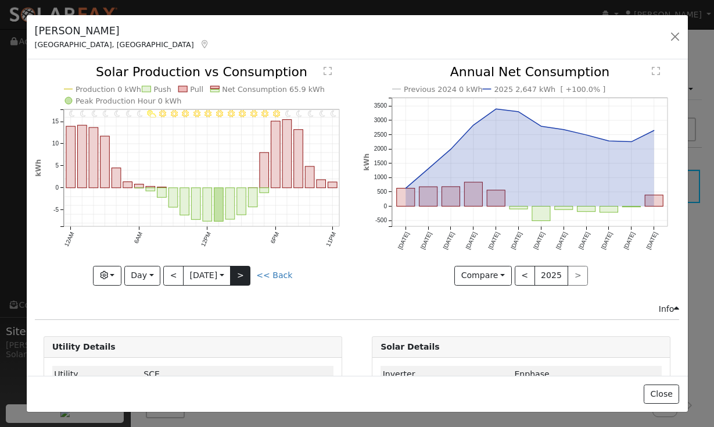
click at [250, 277] on button ">" at bounding box center [240, 276] width 20 height 20
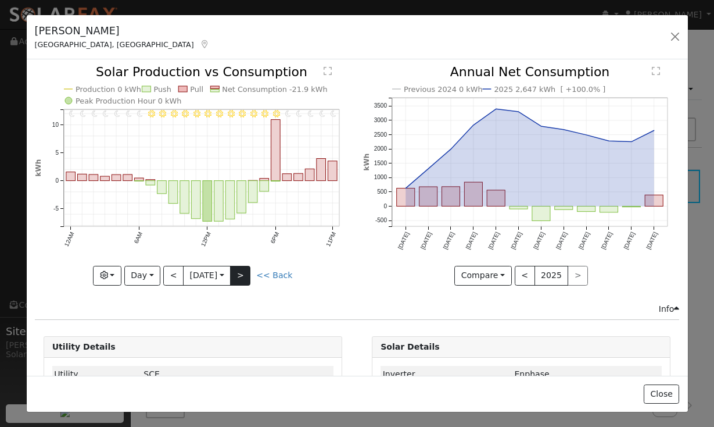
click at [250, 277] on button ">" at bounding box center [240, 276] width 20 height 20
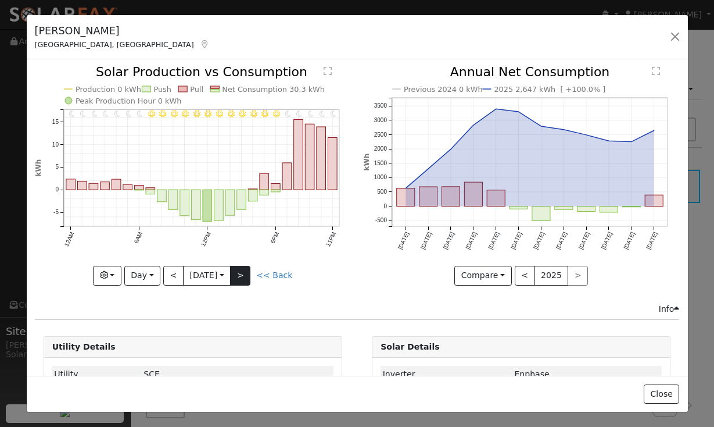
click at [250, 277] on button ">" at bounding box center [240, 276] width 20 height 20
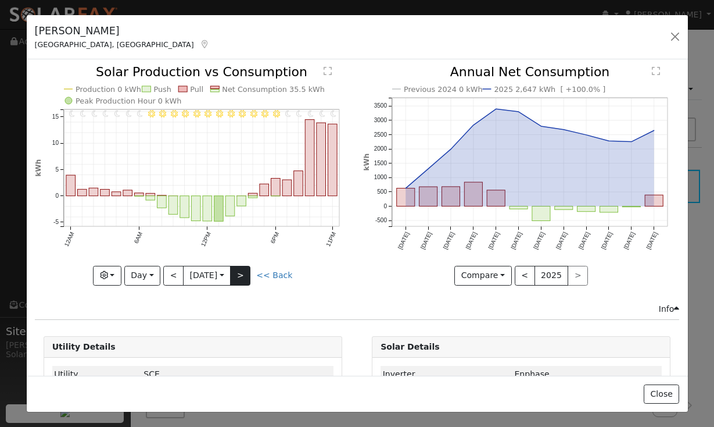
click at [250, 277] on button ">" at bounding box center [240, 276] width 20 height 20
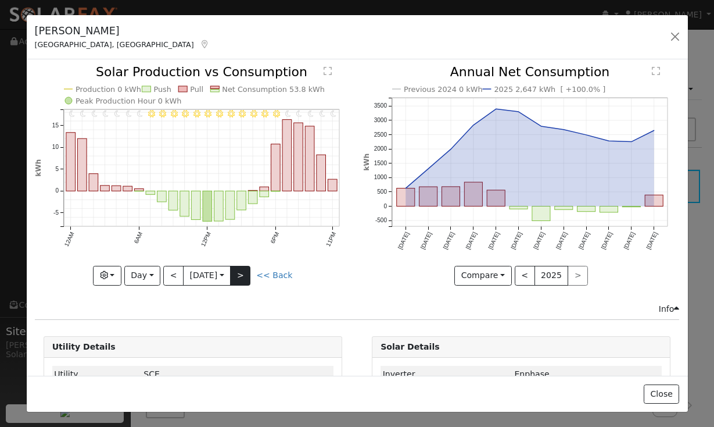
click at [250, 277] on button ">" at bounding box center [240, 276] width 20 height 20
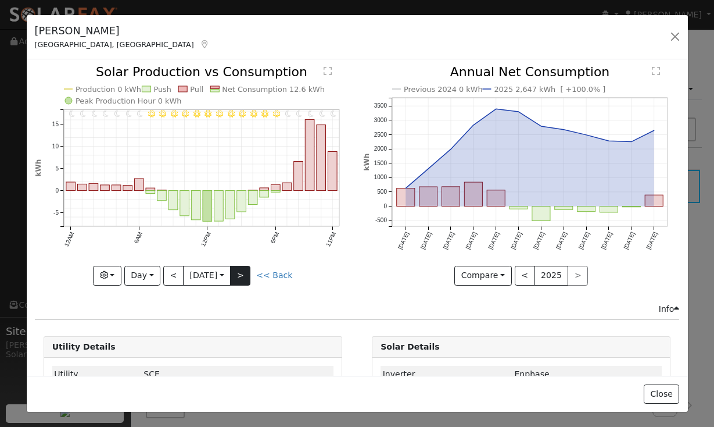
click at [250, 277] on button ">" at bounding box center [240, 276] width 20 height 20
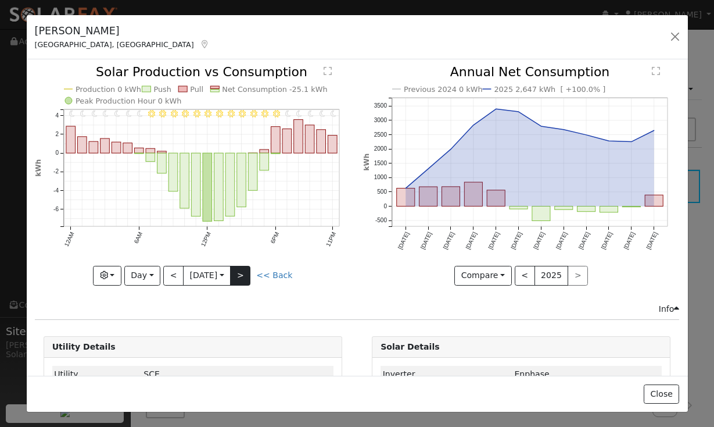
click at [250, 277] on button ">" at bounding box center [240, 276] width 20 height 20
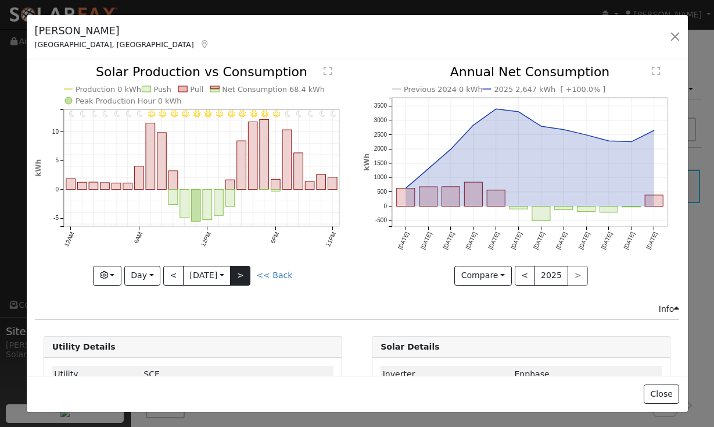
click at [250, 277] on button ">" at bounding box center [240, 276] width 20 height 20
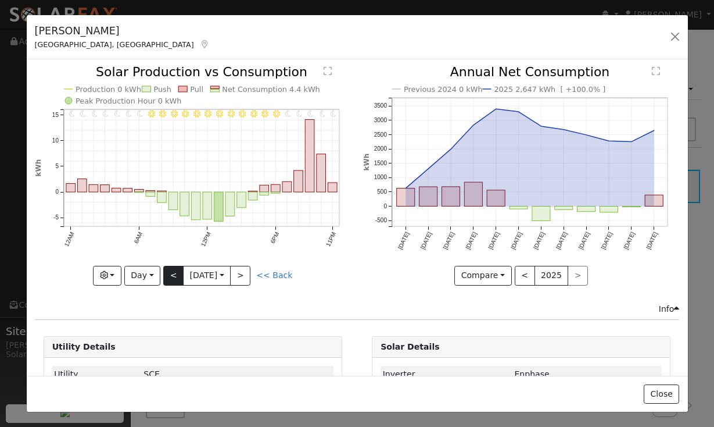
click at [167, 271] on button "<" at bounding box center [173, 276] width 20 height 20
type input "[DATE]"
